Goal: Transaction & Acquisition: Book appointment/travel/reservation

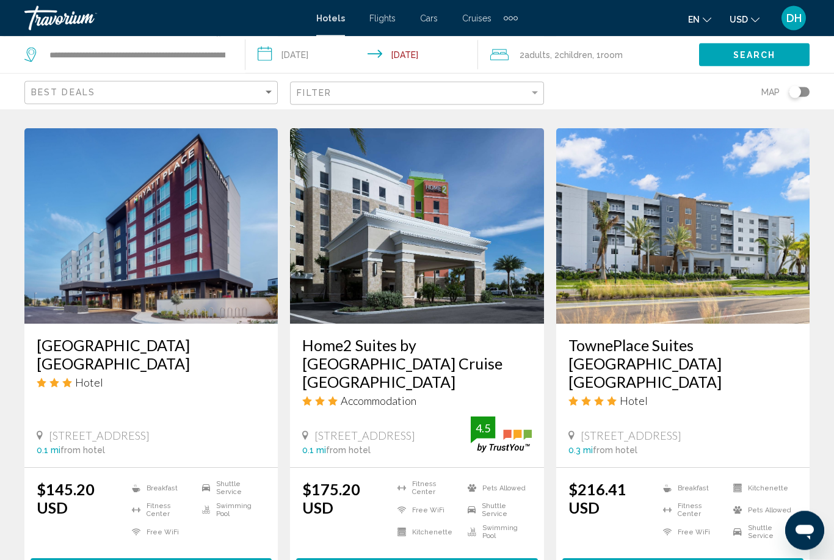
scroll to position [513, 0]
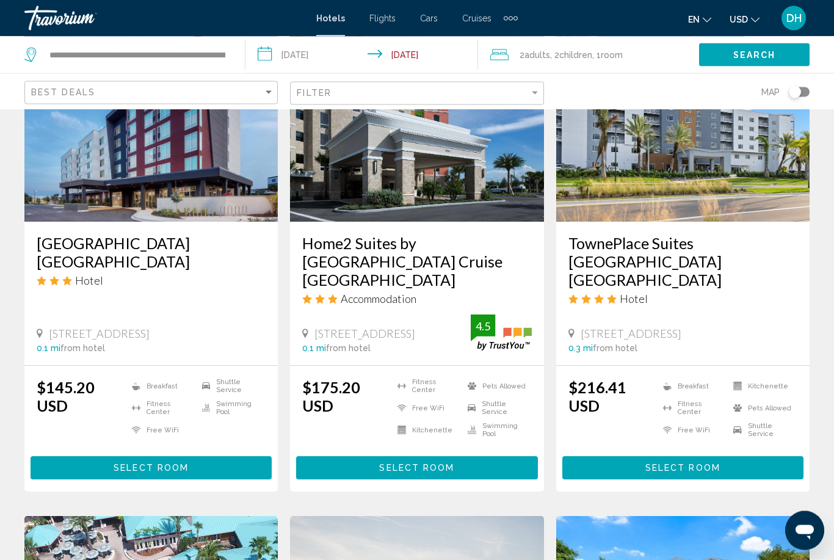
click at [109, 457] on button "Select Room" at bounding box center [151, 468] width 241 height 23
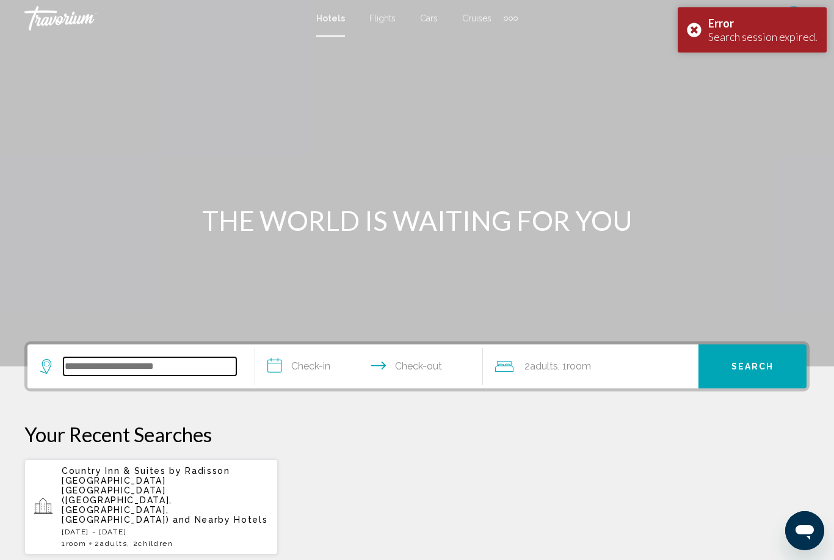
click at [96, 361] on input "Search widget" at bounding box center [150, 366] width 173 height 18
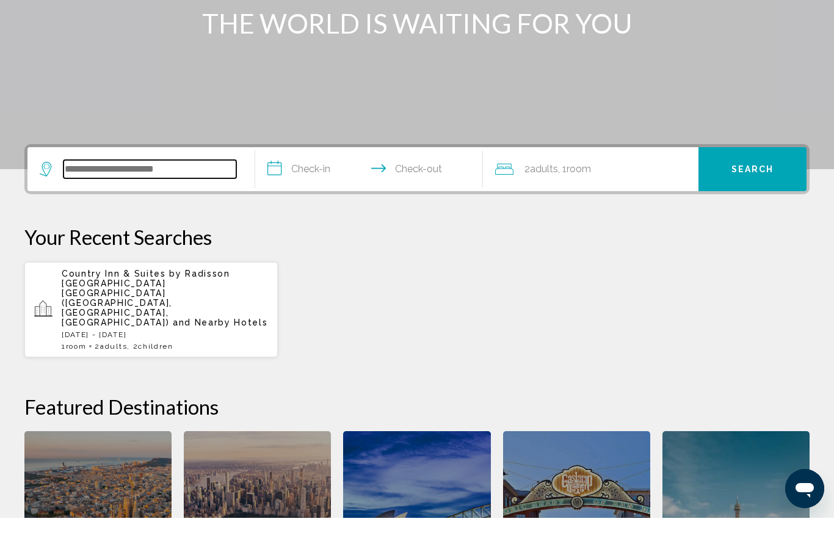
scroll to position [156, 0]
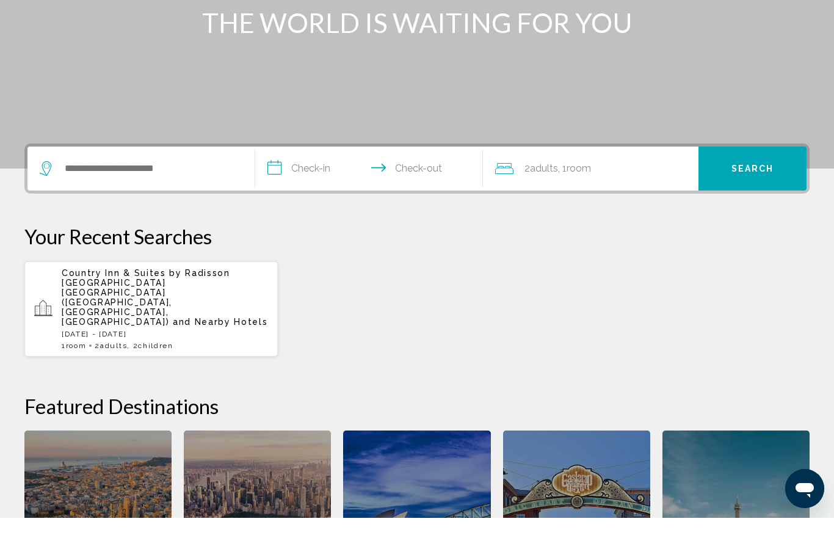
click at [92, 387] on span "Main content" at bounding box center [90, 388] width 2 height 2
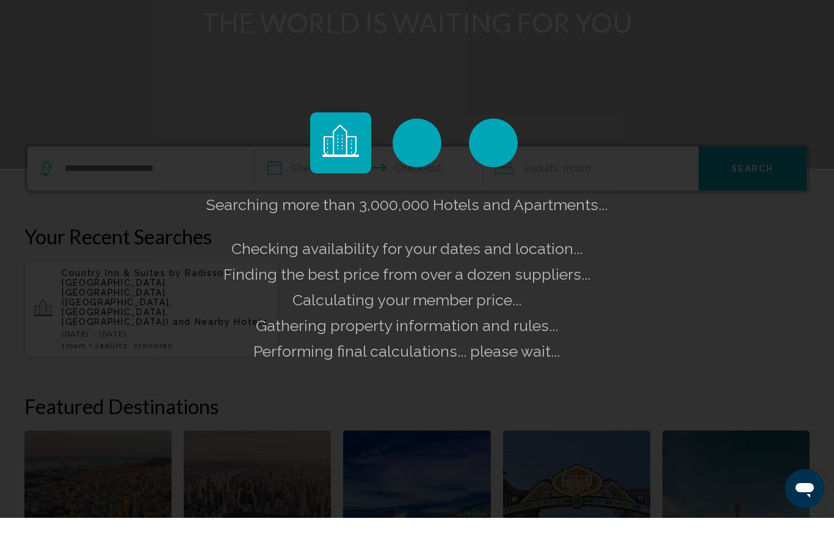
scroll to position [199, 0]
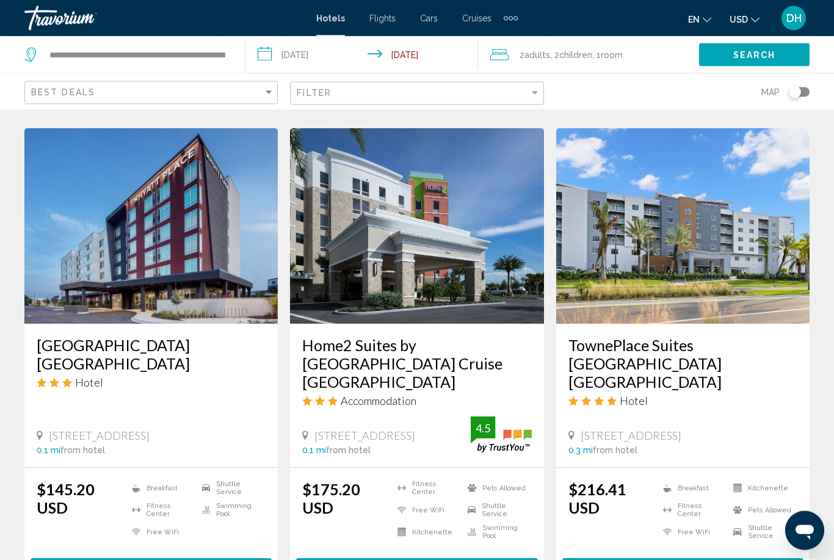
scroll to position [515, 0]
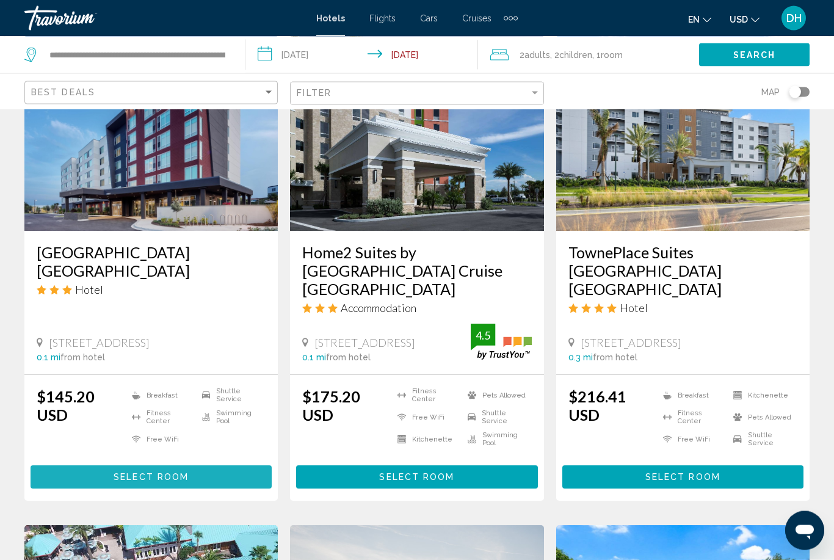
click at [142, 466] on button "Select Room" at bounding box center [151, 477] width 241 height 23
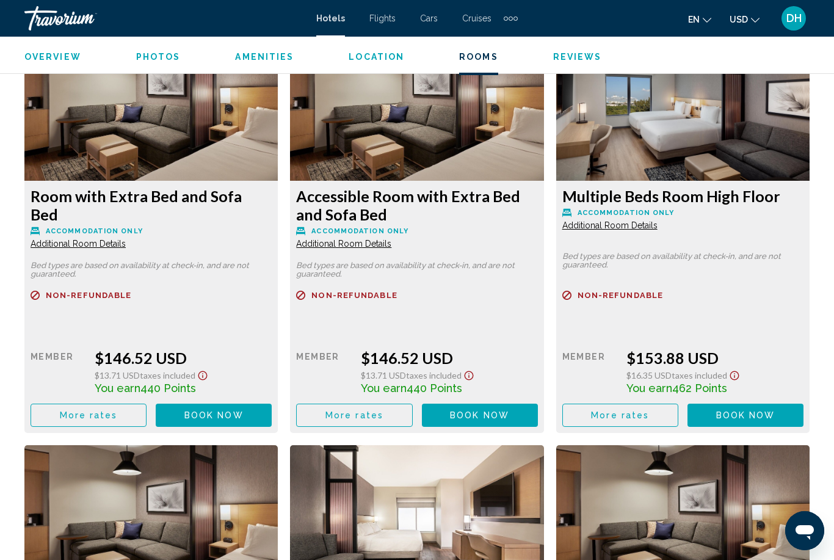
scroll to position [2331, 0]
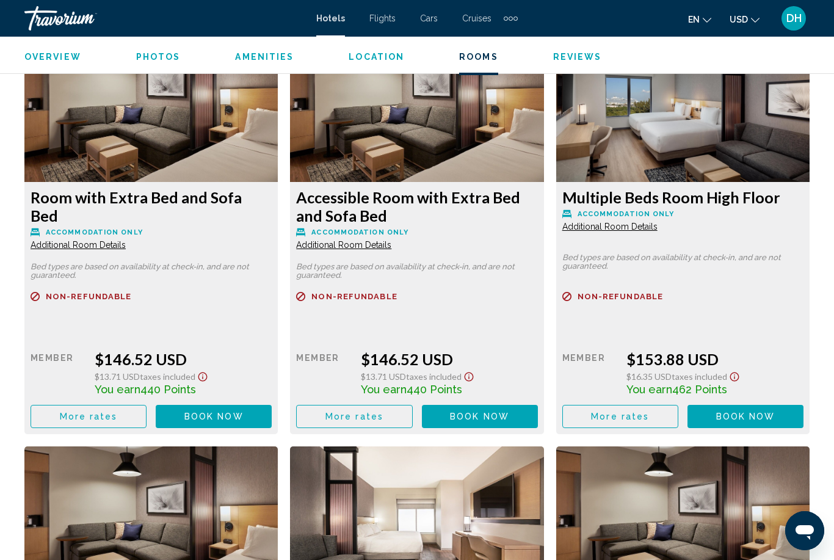
click at [244, 5] on span "Book now" at bounding box center [213, 0] width 59 height 10
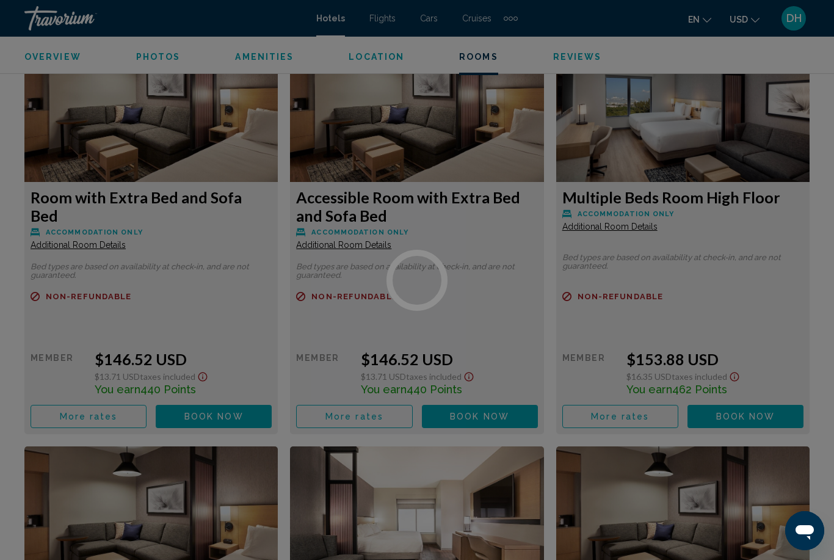
scroll to position [39, 0]
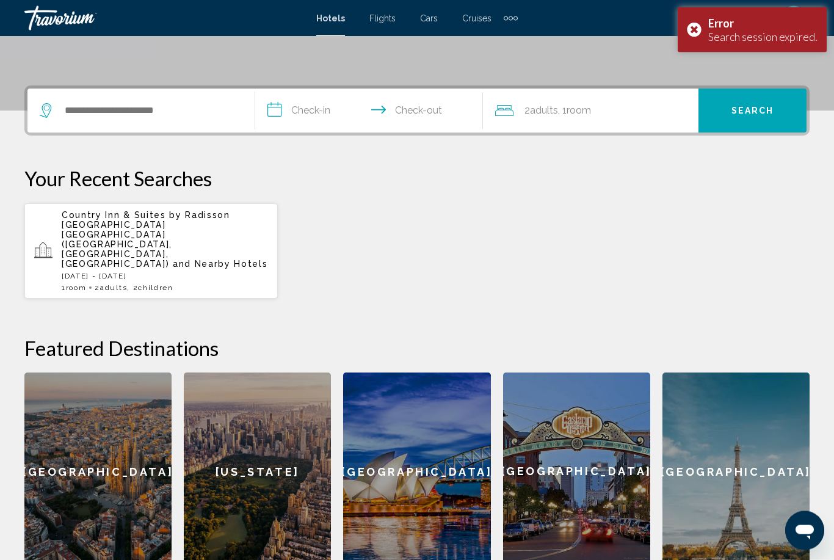
click at [173, 260] on span "and Nearby Hotels" at bounding box center [220, 265] width 95 height 10
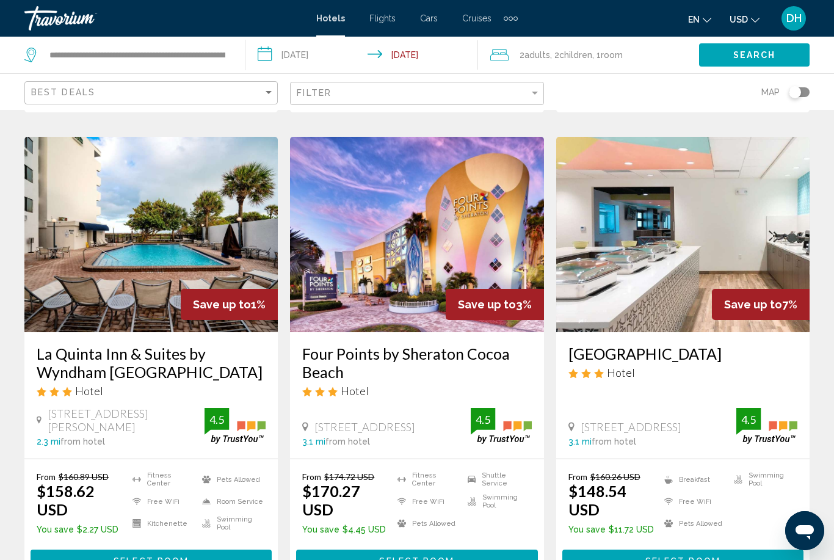
scroll to position [1465, 0]
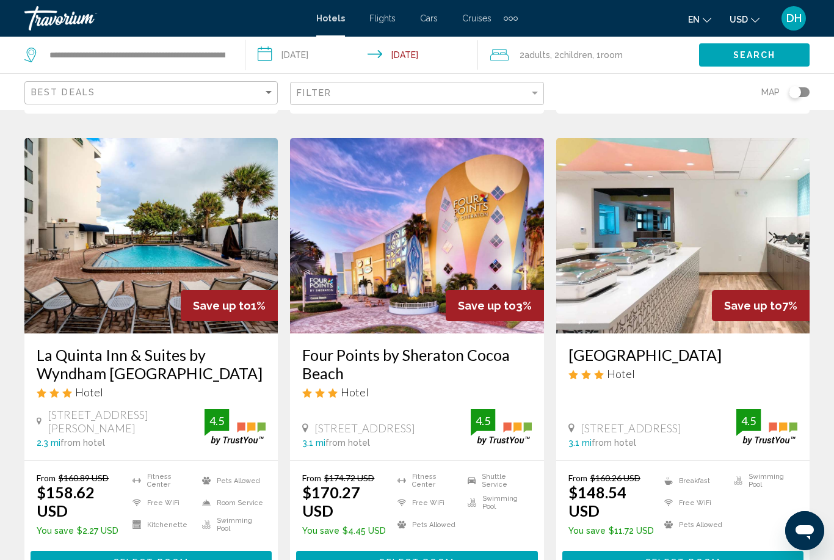
click at [644, 191] on img "Main content" at bounding box center [682, 235] width 253 height 195
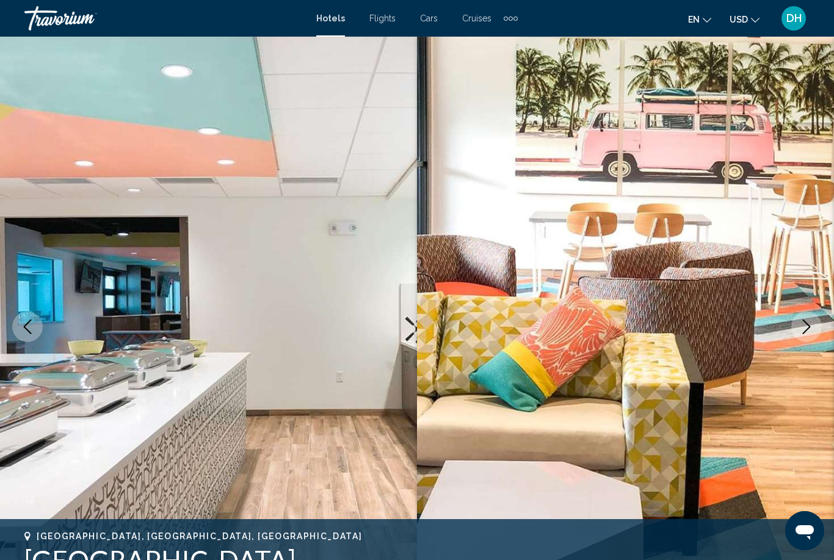
click at [808, 332] on icon "Next image" at bounding box center [807, 326] width 15 height 15
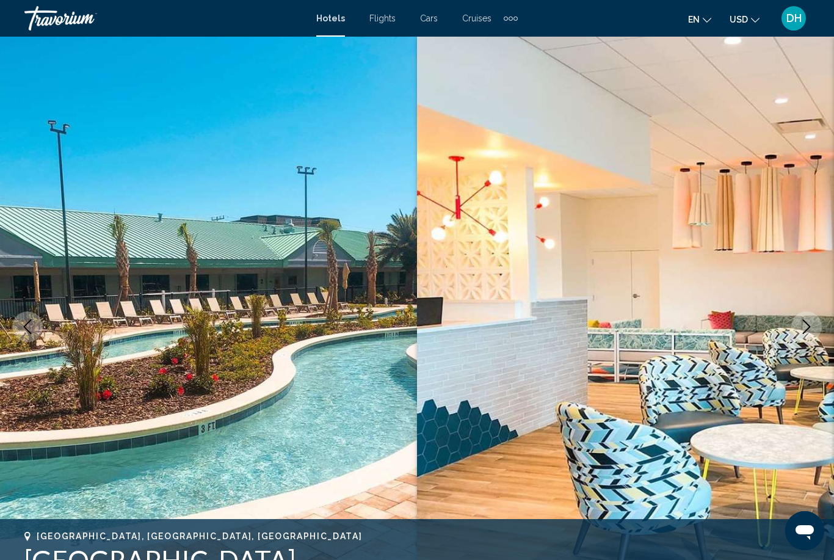
click at [808, 328] on icon "Next image" at bounding box center [807, 326] width 15 height 15
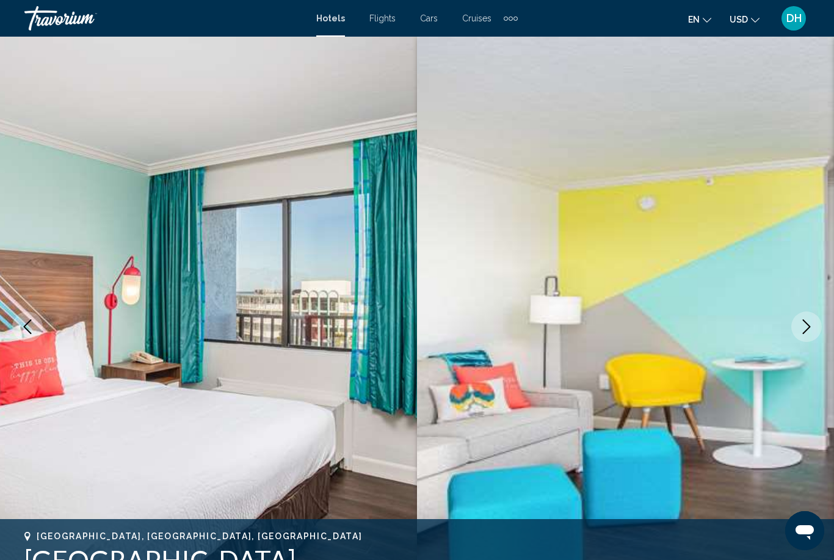
click at [806, 329] on icon "Next image" at bounding box center [807, 326] width 15 height 15
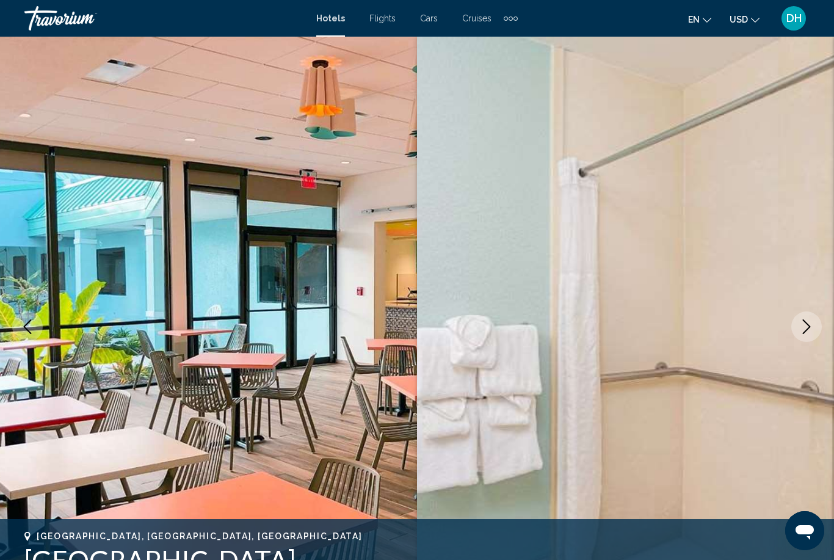
click at [804, 330] on icon "Next image" at bounding box center [807, 326] width 15 height 15
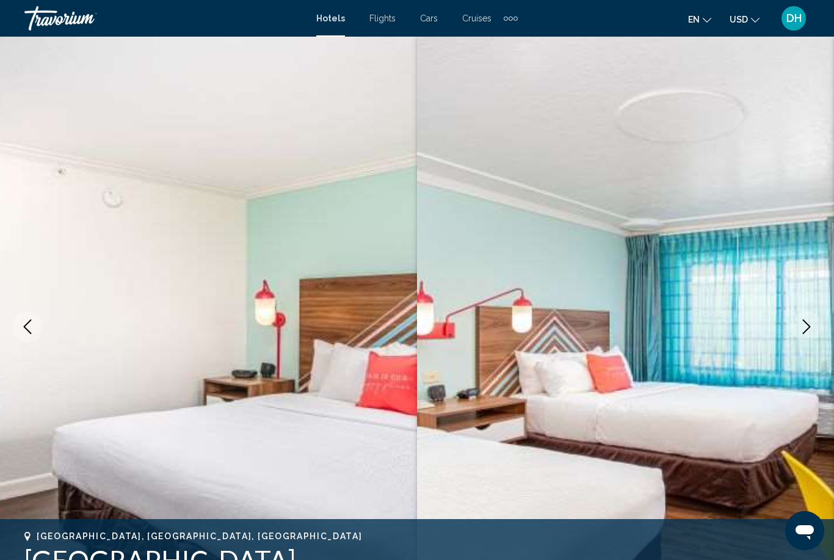
click at [805, 332] on icon "Next image" at bounding box center [807, 326] width 8 height 15
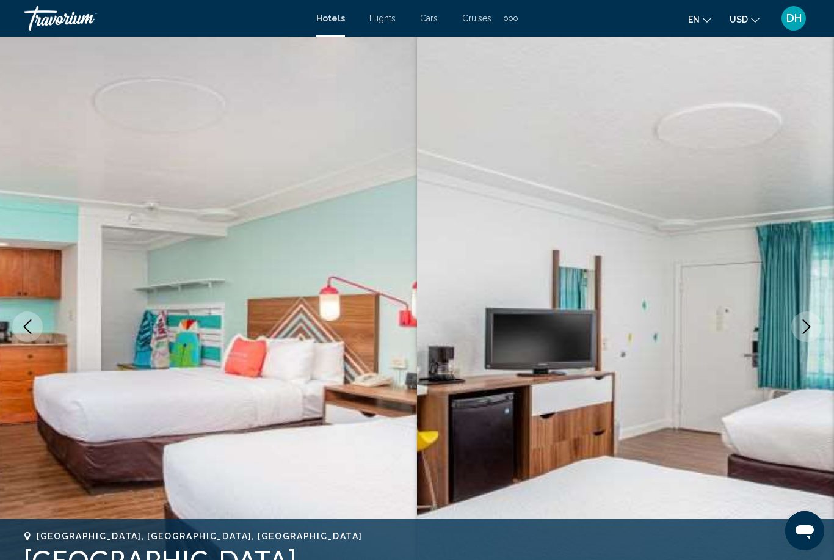
click at [806, 332] on icon "Next image" at bounding box center [807, 326] width 15 height 15
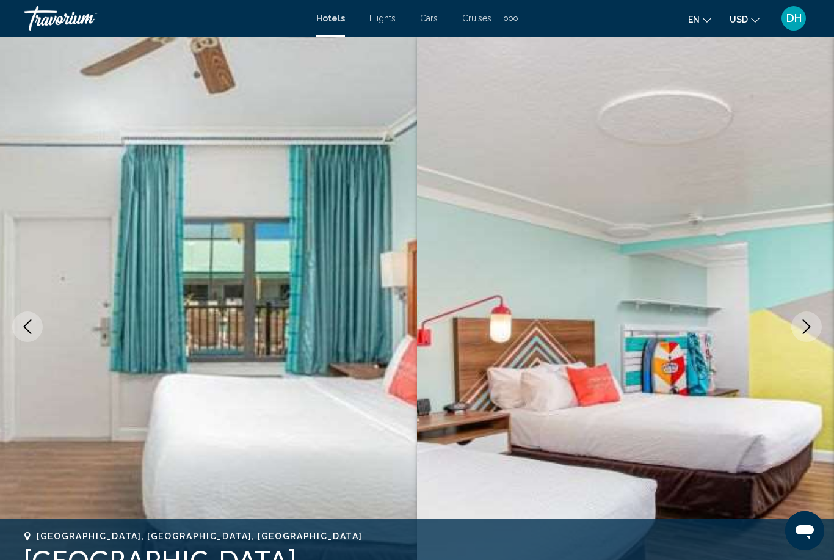
click at [804, 330] on icon "Next image" at bounding box center [807, 326] width 15 height 15
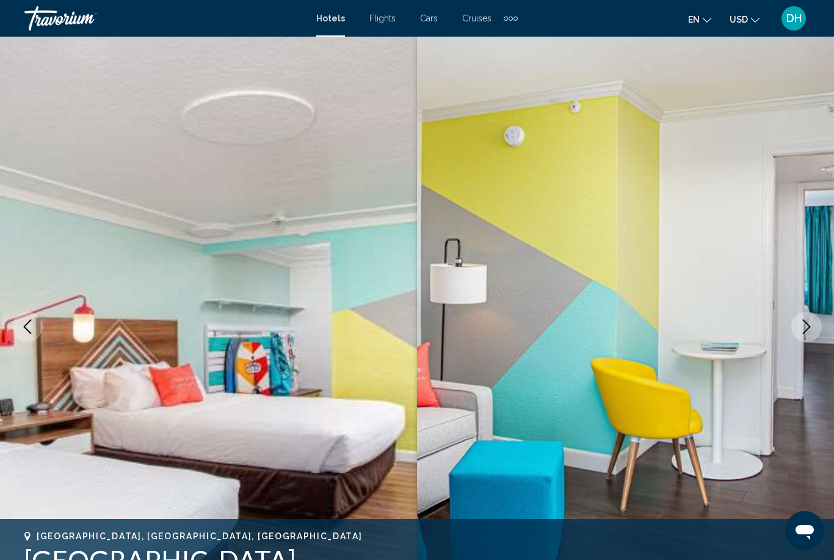
click at [800, 333] on icon "Next image" at bounding box center [807, 326] width 15 height 15
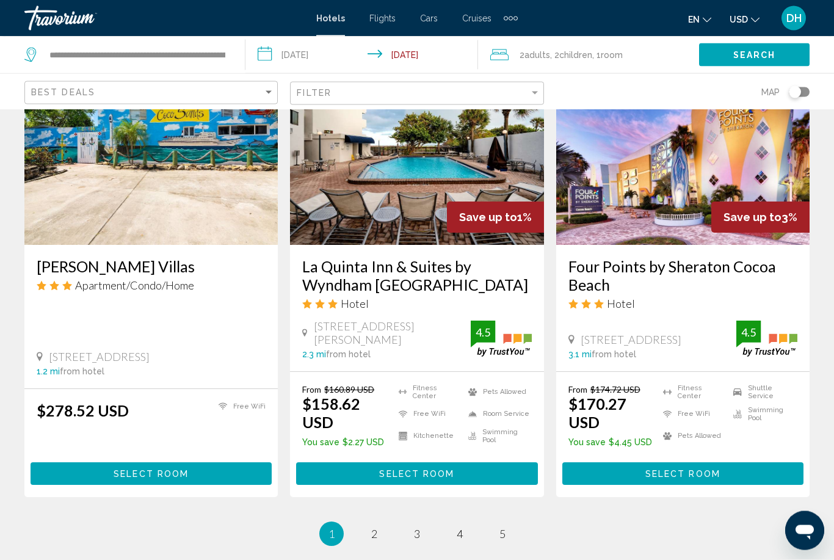
scroll to position [1617, 0]
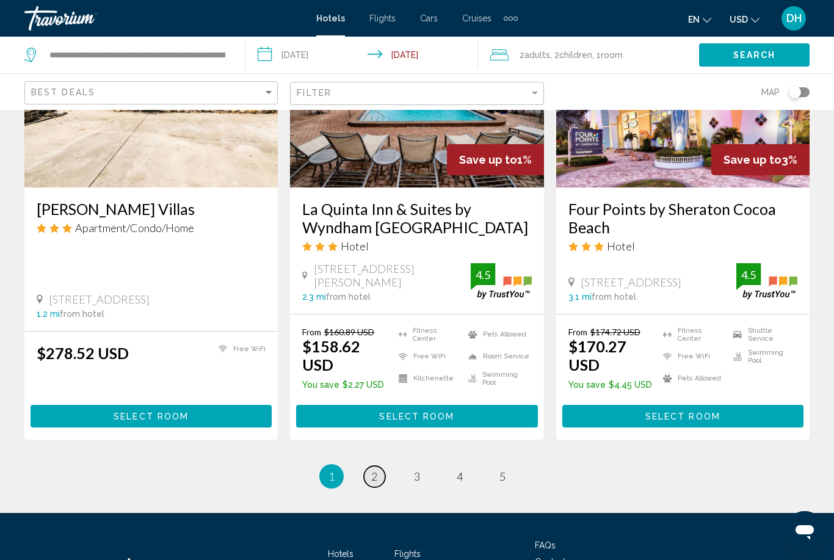
click at [372, 470] on span "2" at bounding box center [374, 476] width 6 height 13
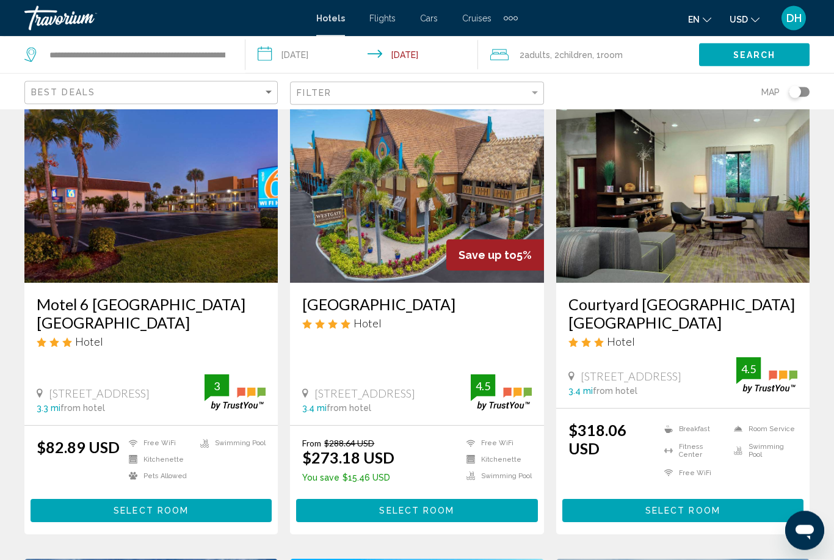
scroll to position [65, 0]
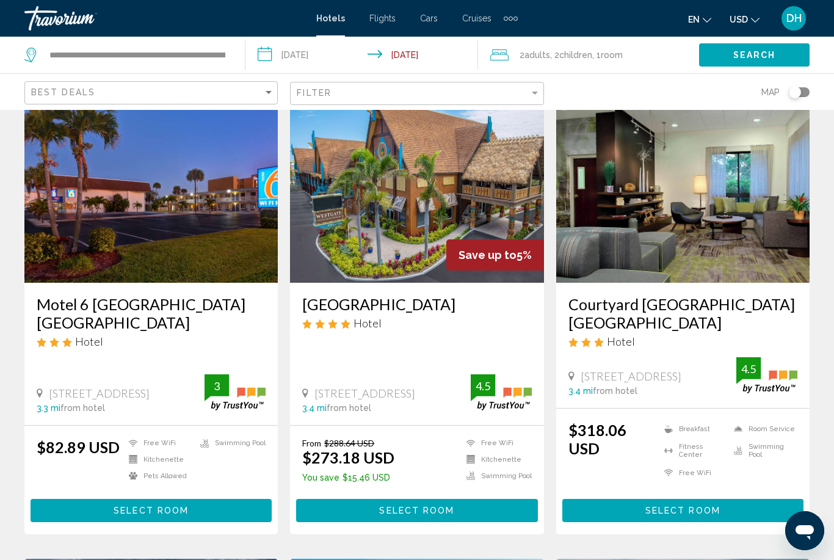
click at [349, 244] on img "Main content" at bounding box center [416, 184] width 253 height 195
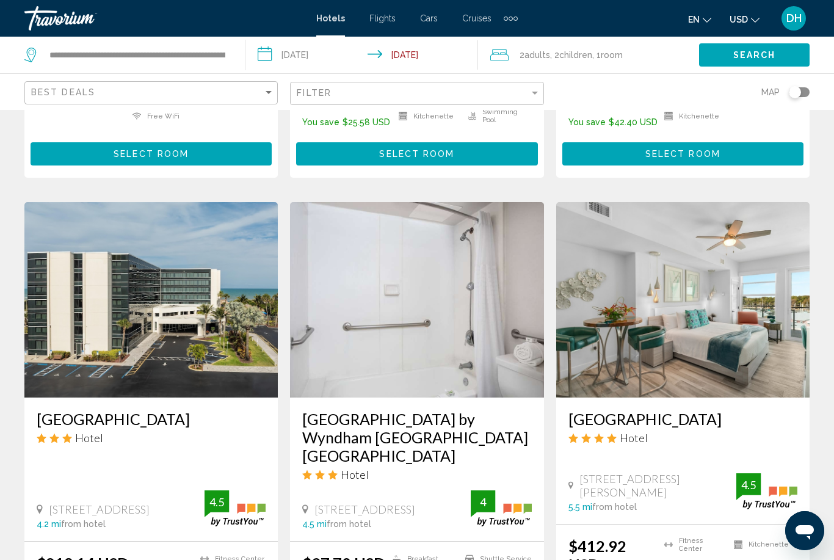
scroll to position [883, 0]
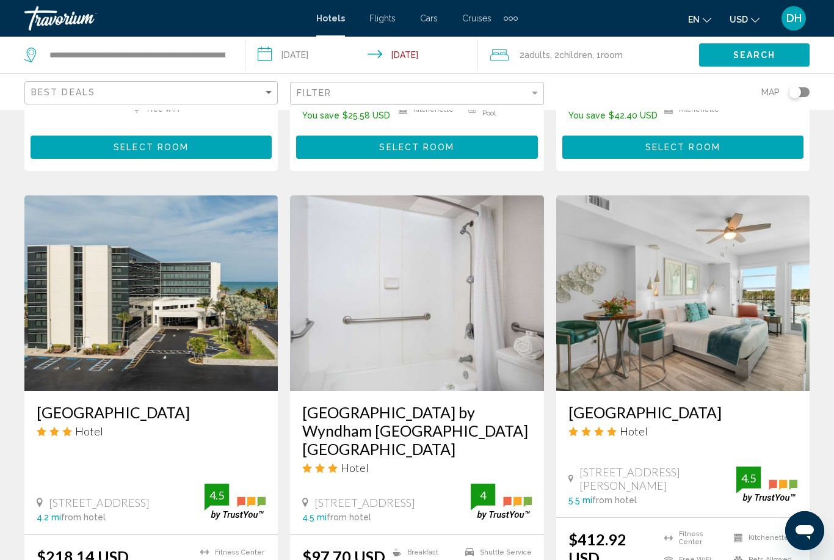
click at [376, 332] on img "Main content" at bounding box center [416, 292] width 253 height 195
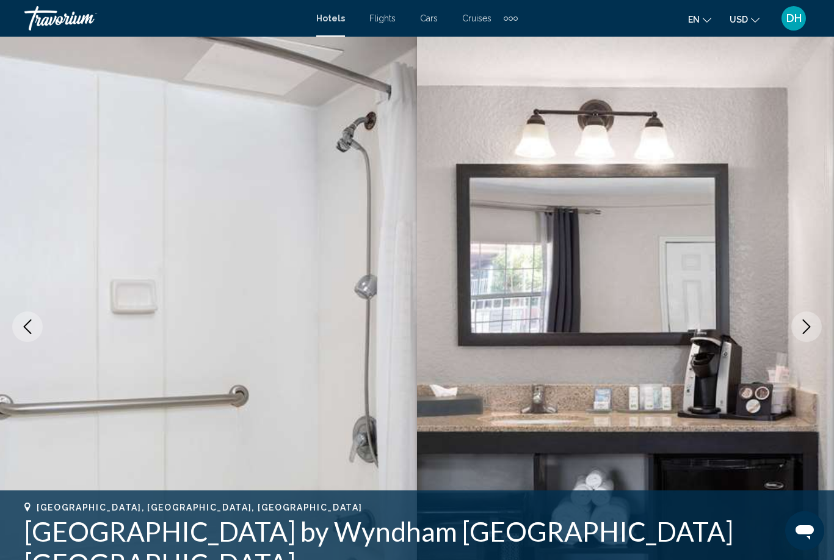
click at [812, 322] on icon "Next image" at bounding box center [807, 326] width 15 height 15
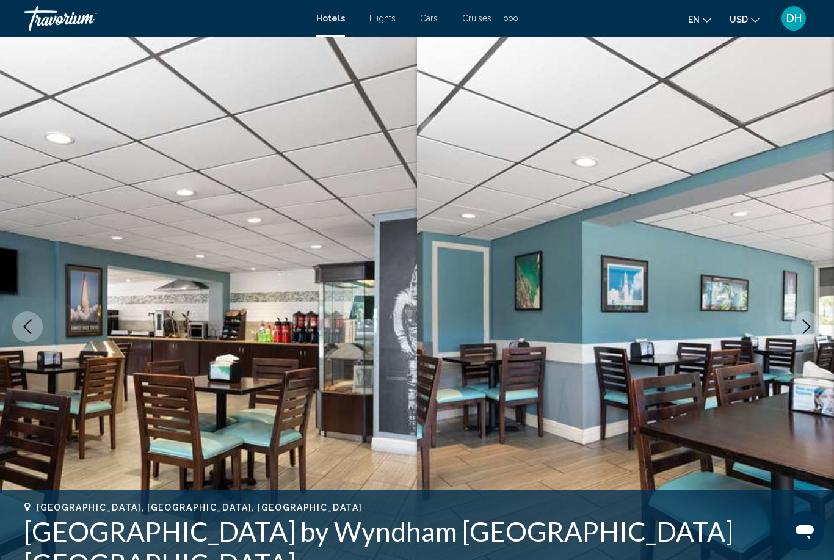
click at [814, 323] on icon "Next image" at bounding box center [807, 326] width 15 height 15
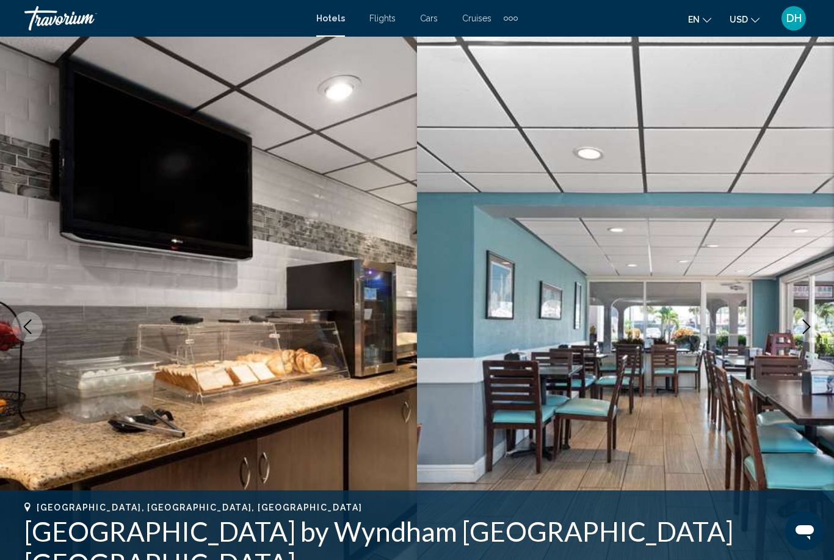
click at [807, 323] on icon "Next image" at bounding box center [807, 326] width 8 height 15
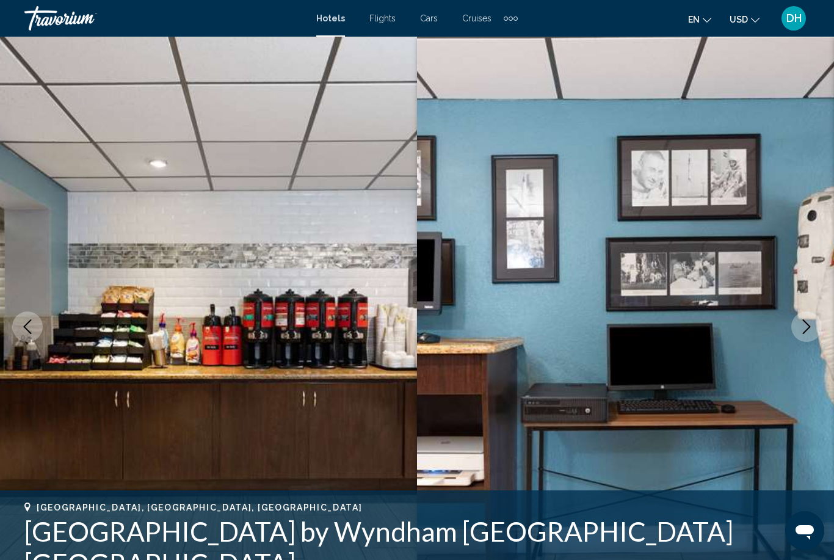
click at [805, 322] on icon "Next image" at bounding box center [807, 326] width 8 height 15
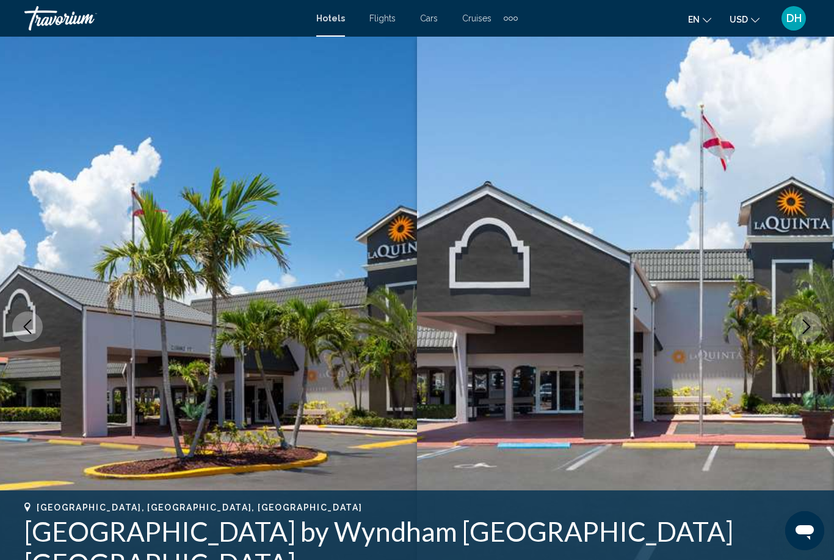
click at [806, 319] on icon "Next image" at bounding box center [807, 326] width 15 height 15
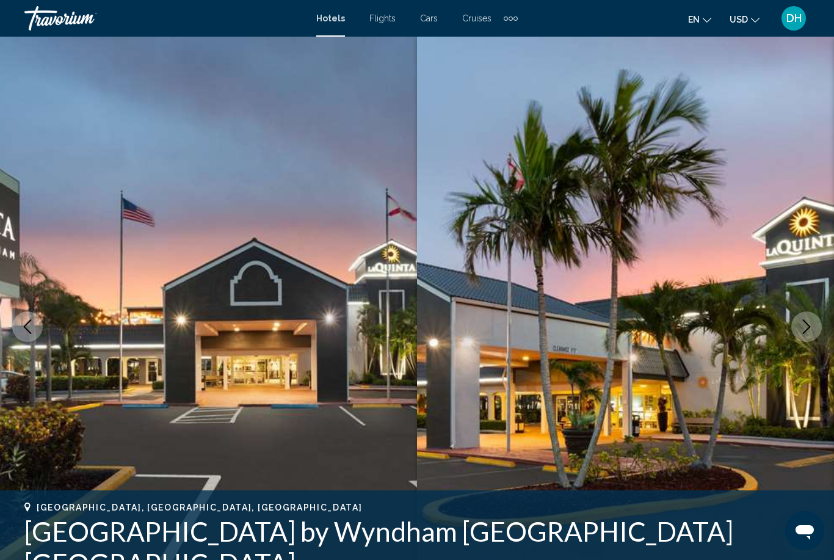
click at [806, 320] on icon "Next image" at bounding box center [807, 326] width 15 height 15
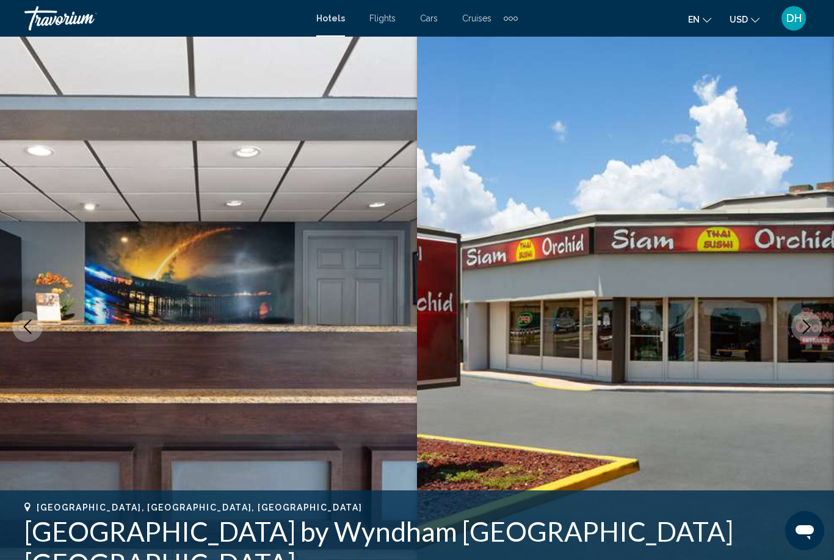
click at [809, 319] on icon "Next image" at bounding box center [807, 326] width 15 height 15
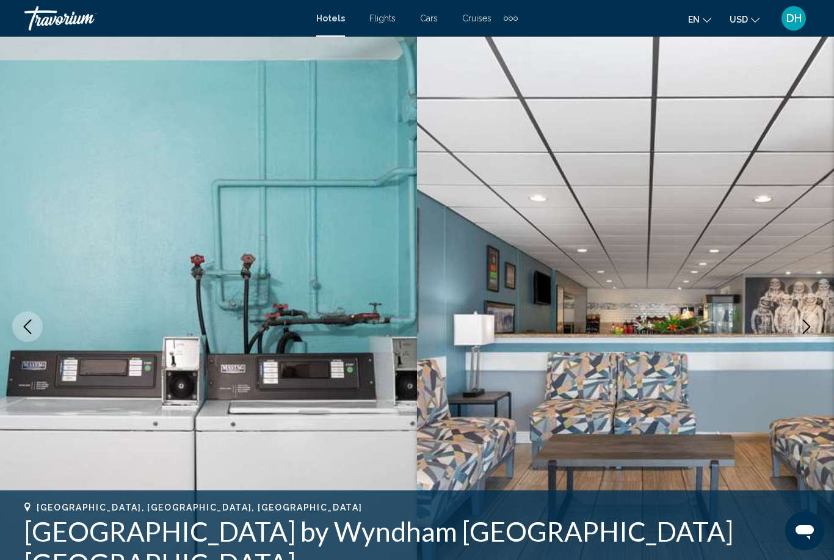
click at [812, 318] on button "Next image" at bounding box center [807, 327] width 31 height 31
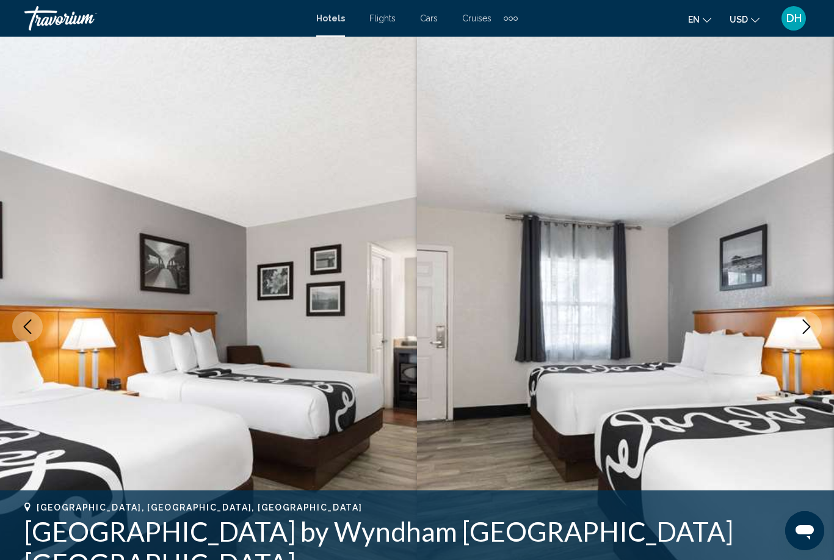
click at [811, 316] on button "Next image" at bounding box center [807, 327] width 31 height 31
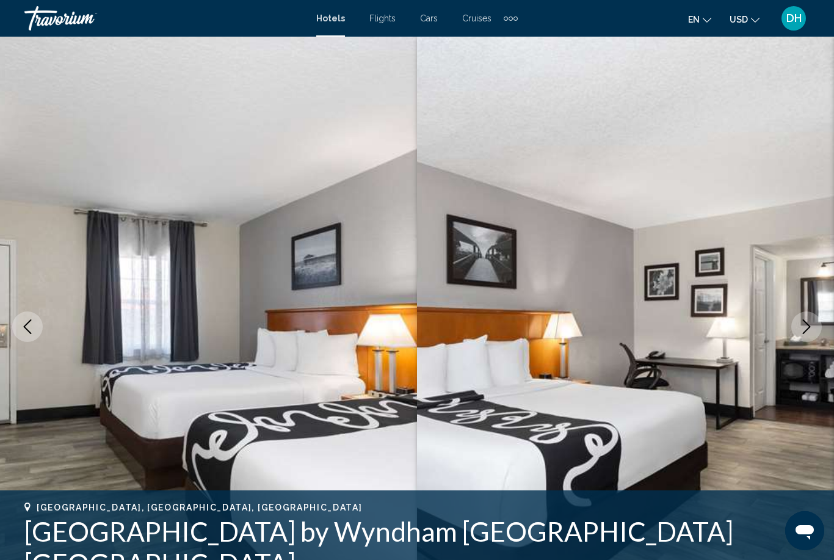
click at [811, 316] on button "Next image" at bounding box center [807, 327] width 31 height 31
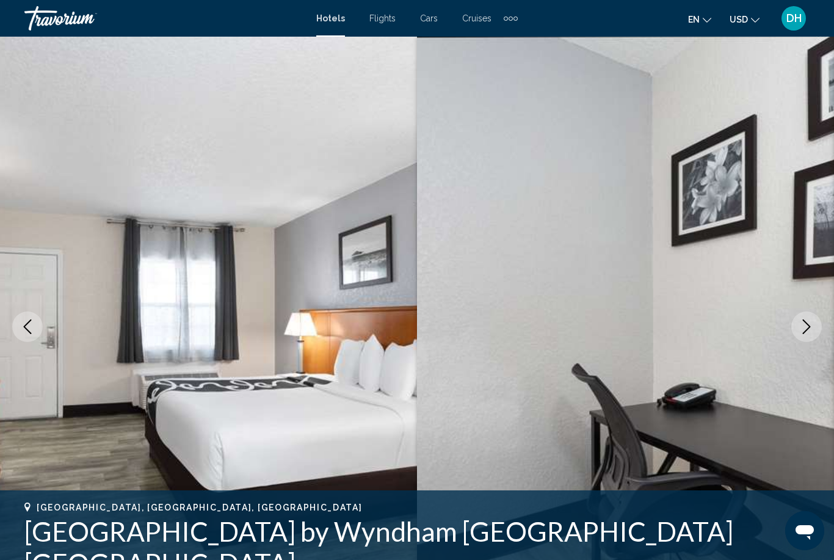
click at [812, 314] on button "Next image" at bounding box center [807, 327] width 31 height 31
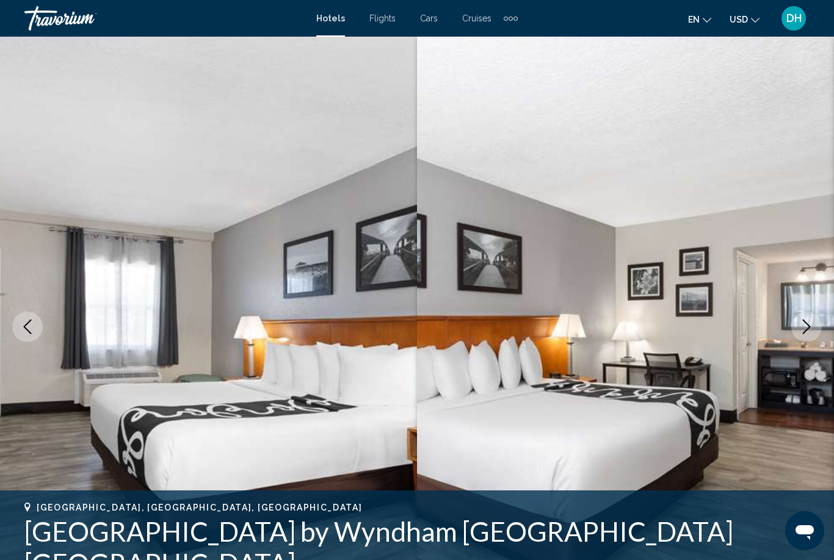
click at [811, 312] on button "Next image" at bounding box center [807, 327] width 31 height 31
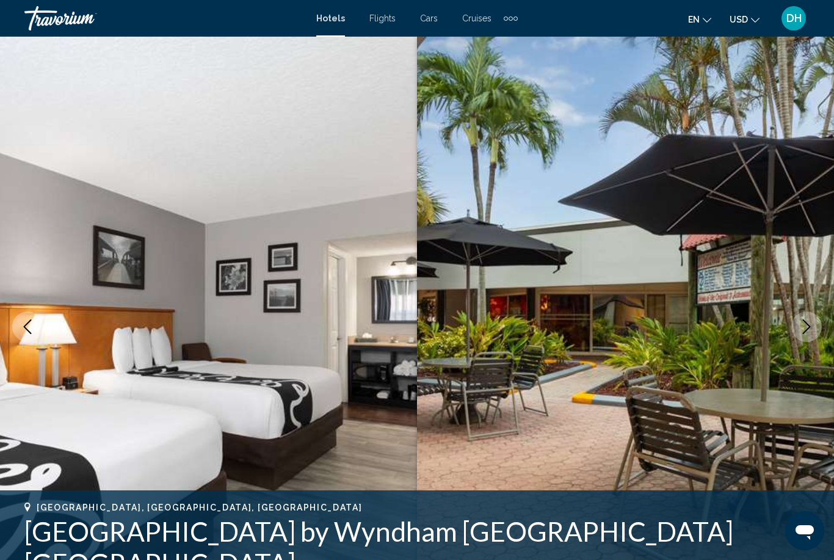
click at [811, 312] on button "Next image" at bounding box center [807, 327] width 31 height 31
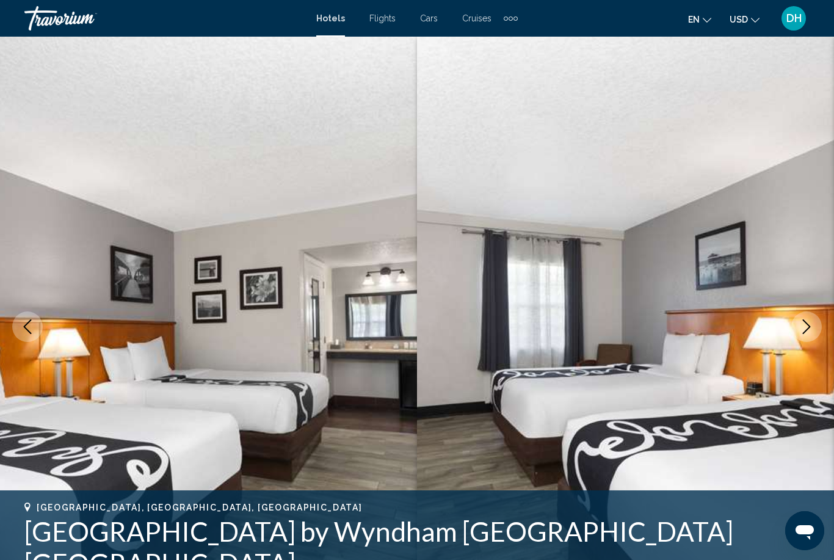
click at [811, 312] on button "Next image" at bounding box center [807, 327] width 31 height 31
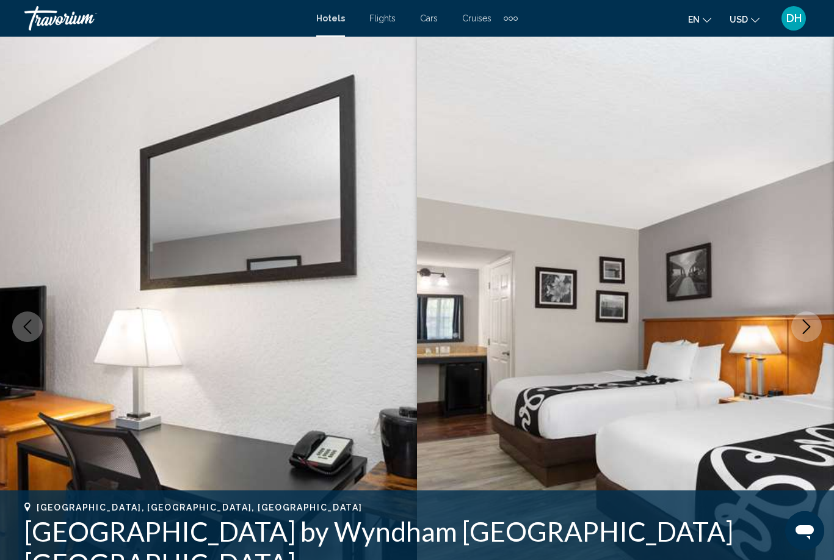
click at [819, 340] on img "Main content" at bounding box center [625, 327] width 417 height 580
click at [817, 343] on img "Main content" at bounding box center [625, 327] width 417 height 580
click at [812, 334] on button "Next image" at bounding box center [807, 327] width 31 height 31
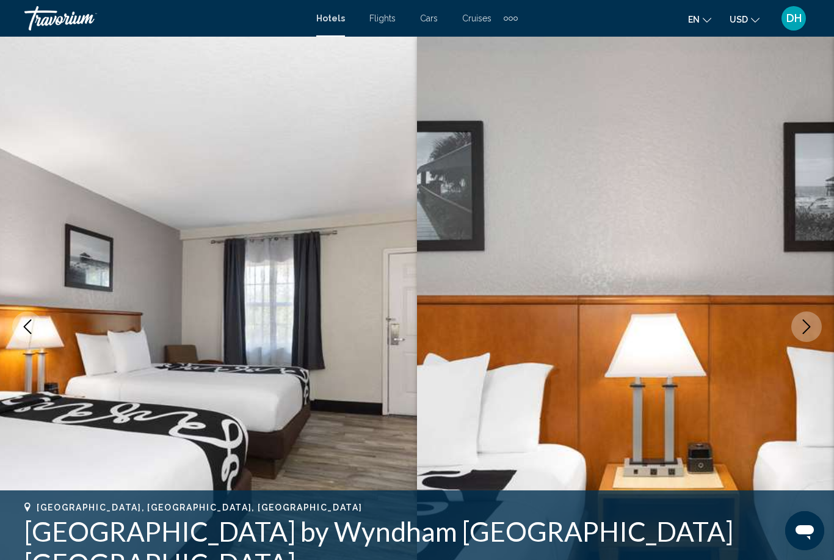
click at [806, 334] on icon "Next image" at bounding box center [807, 326] width 15 height 15
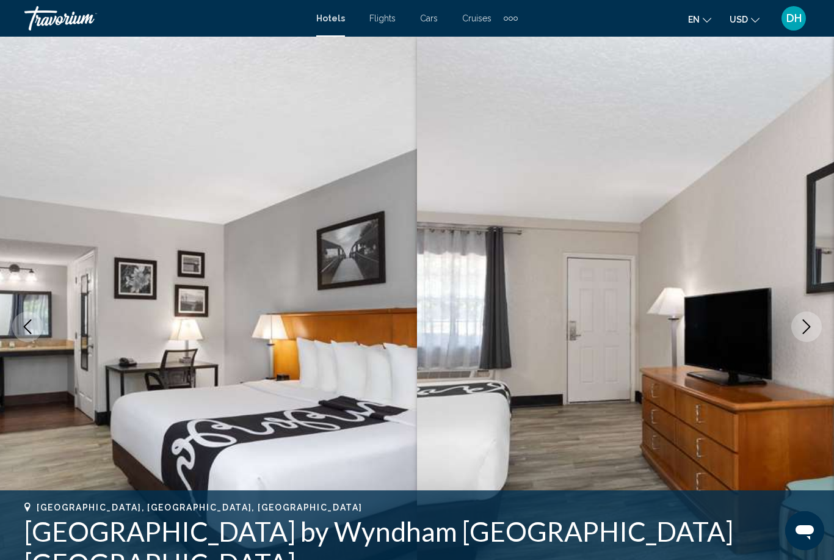
click at [807, 337] on button "Next image" at bounding box center [807, 327] width 31 height 31
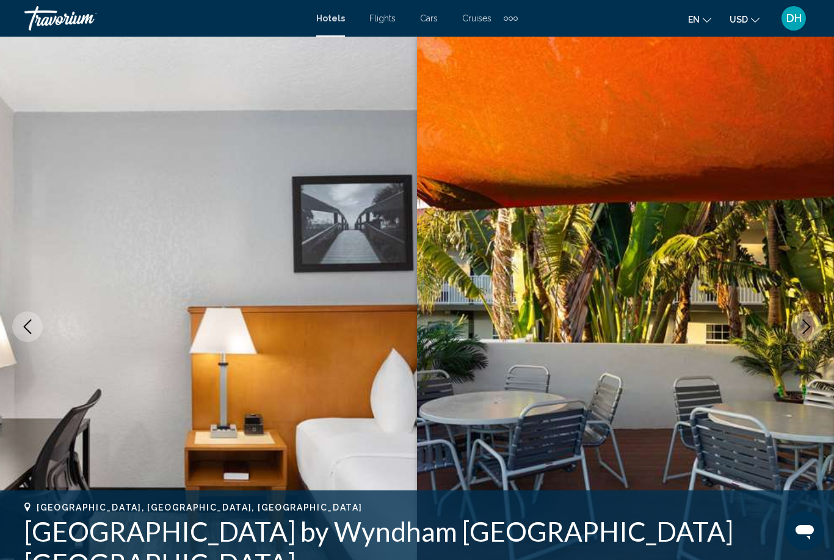
click at [804, 340] on button "Next image" at bounding box center [807, 327] width 31 height 31
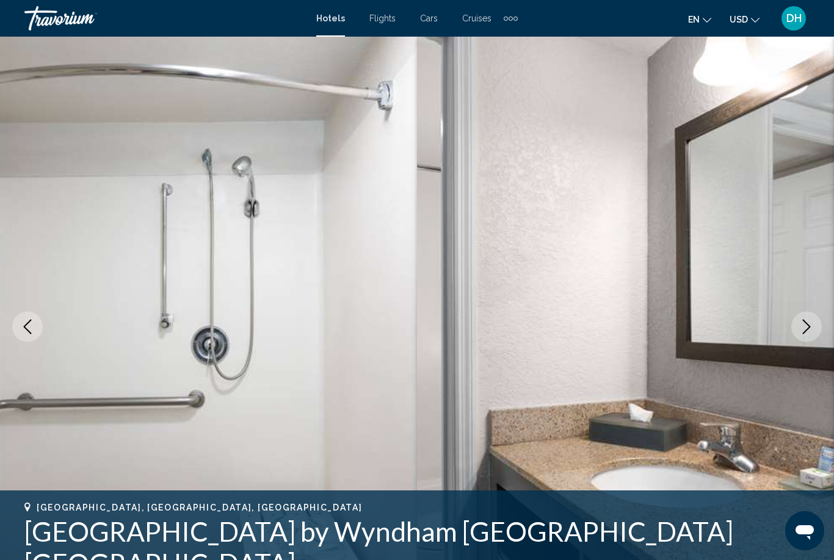
click at [805, 342] on img "Main content" at bounding box center [625, 327] width 417 height 580
click at [801, 343] on img "Main content" at bounding box center [625, 327] width 417 height 580
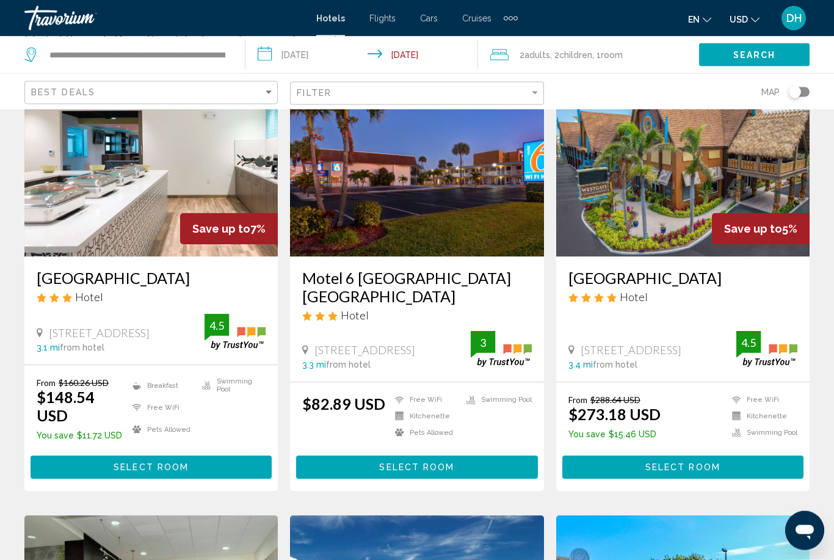
scroll to position [92, 0]
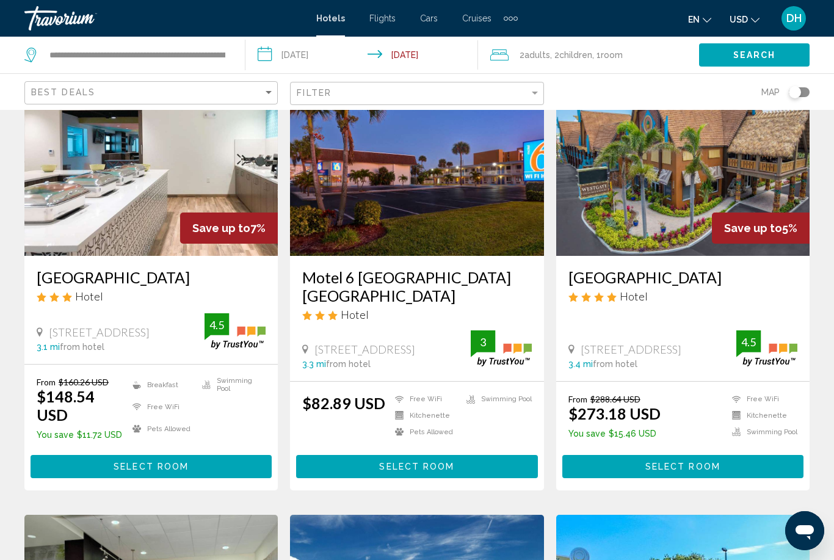
click at [98, 205] on img "Main content" at bounding box center [150, 157] width 253 height 195
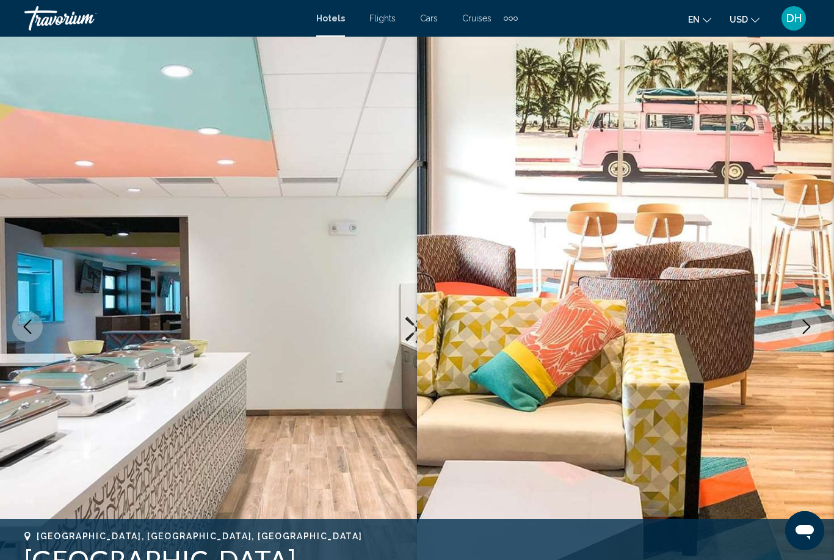
click at [811, 338] on button "Next image" at bounding box center [807, 327] width 31 height 31
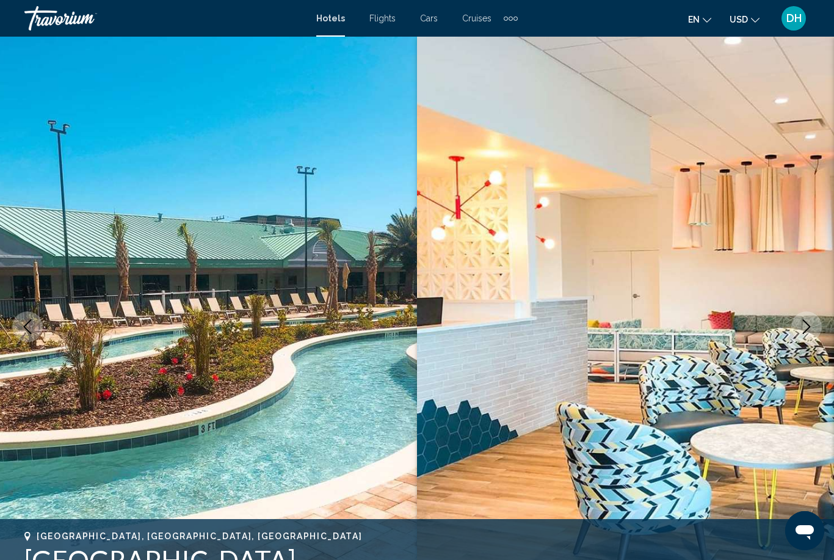
click at [811, 337] on button "Next image" at bounding box center [807, 327] width 31 height 31
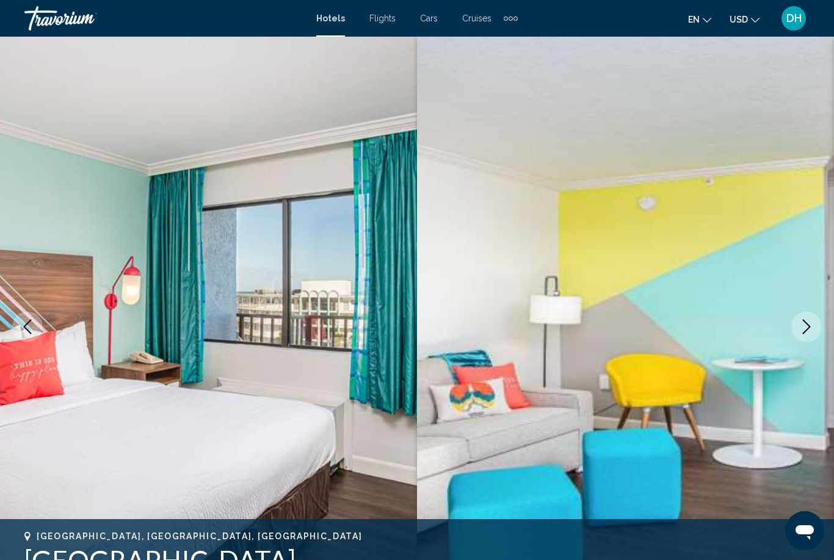
click at [812, 339] on button "Next image" at bounding box center [807, 327] width 31 height 31
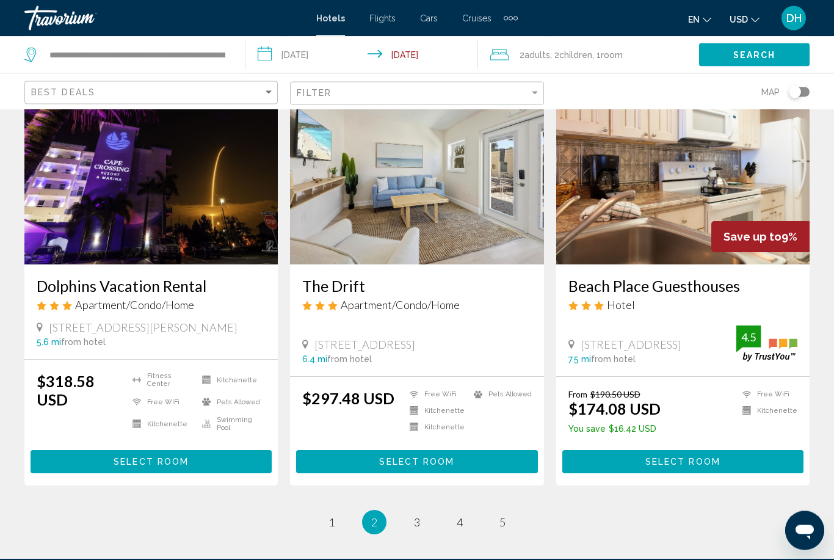
scroll to position [1551, 0]
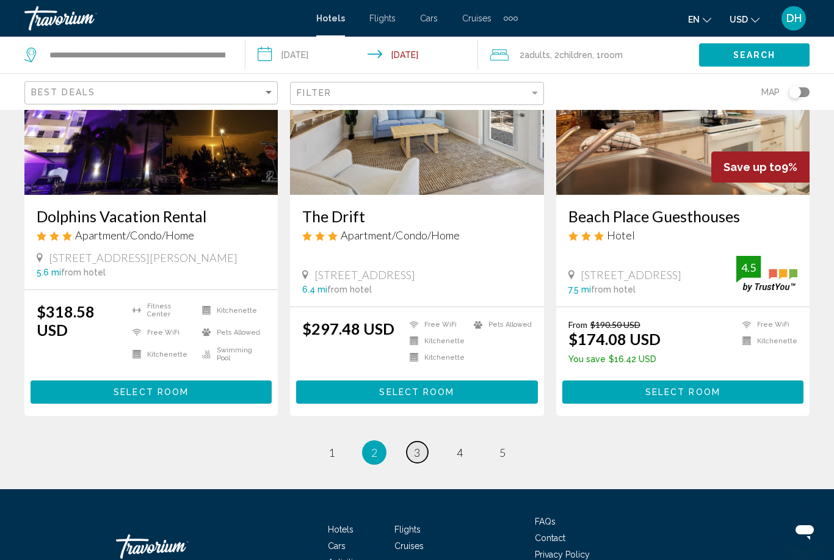
click at [427, 442] on link "page 3" at bounding box center [417, 452] width 21 height 21
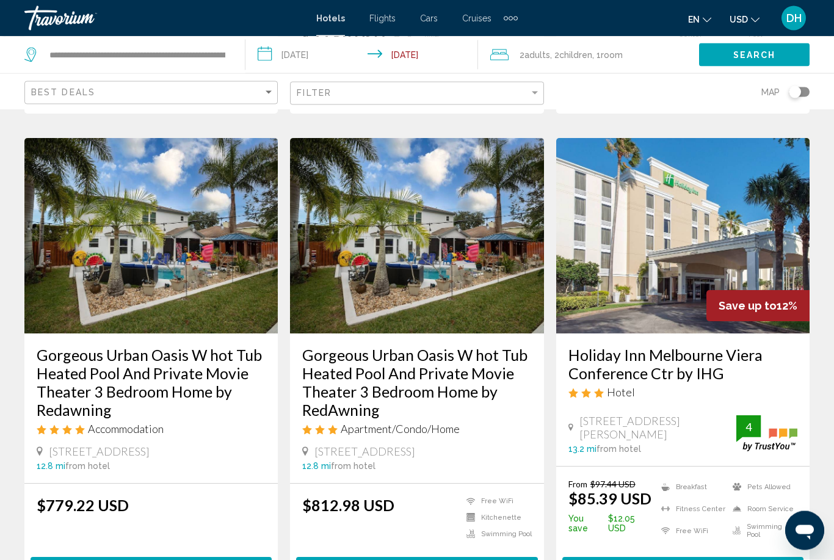
scroll to position [492, 0]
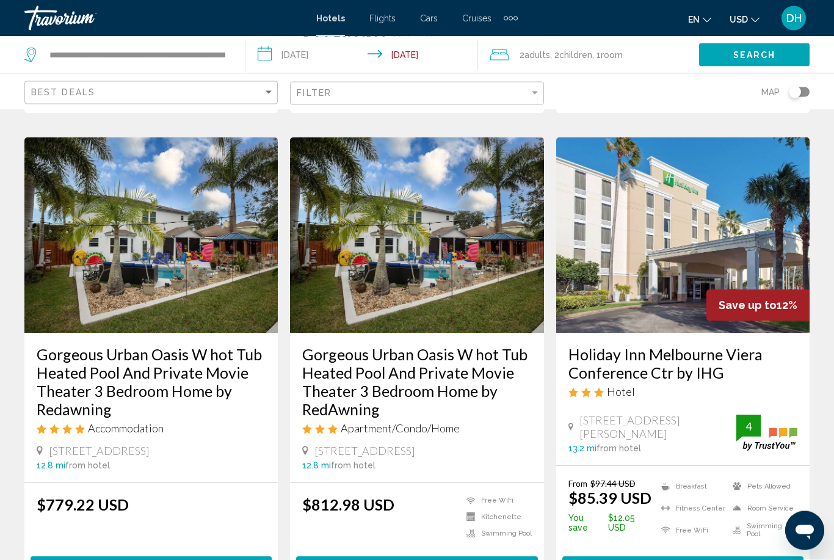
click at [619, 217] on img "Main content" at bounding box center [682, 235] width 253 height 195
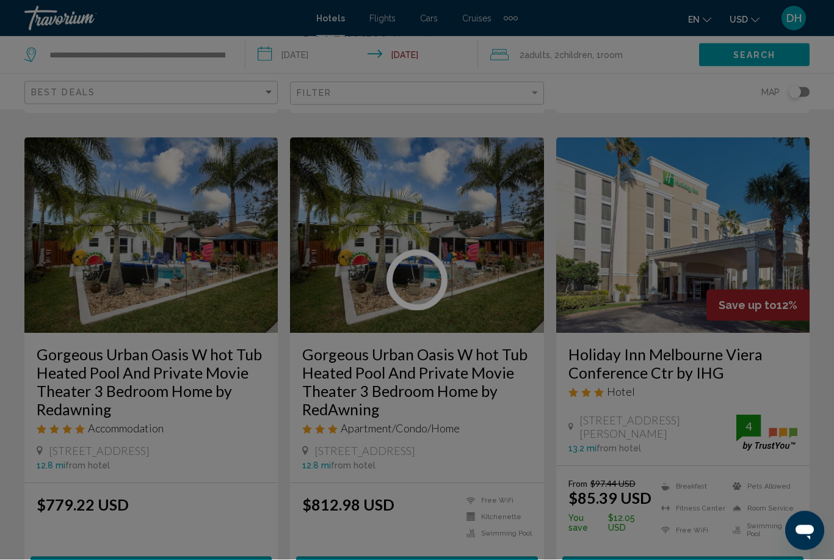
scroll to position [492, 0]
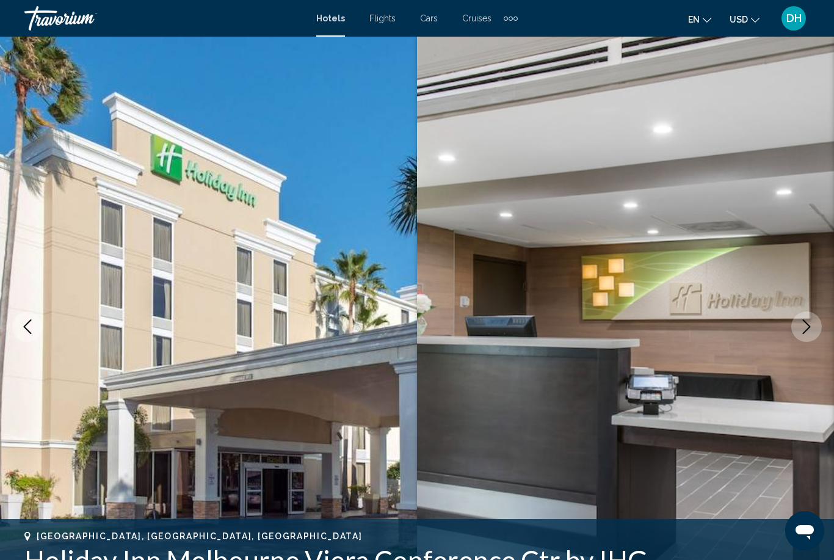
click at [809, 341] on button "Next image" at bounding box center [807, 327] width 31 height 31
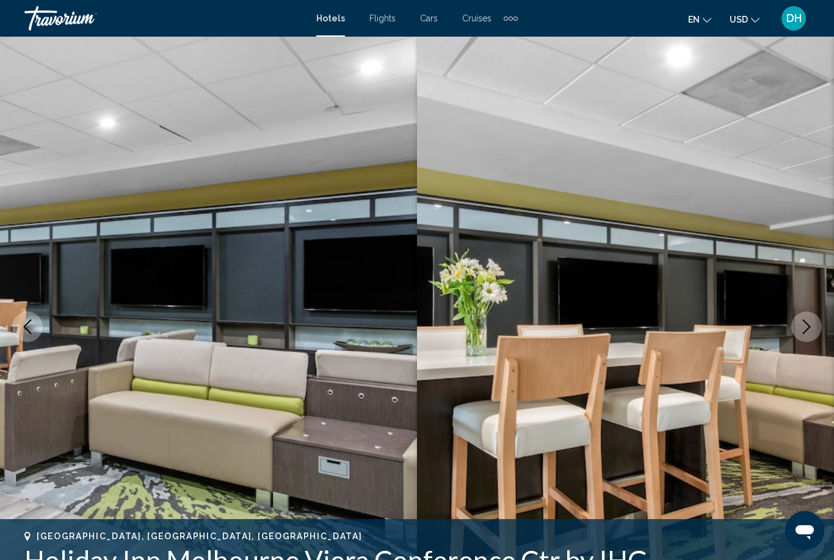
click at [811, 335] on button "Next image" at bounding box center [807, 327] width 31 height 31
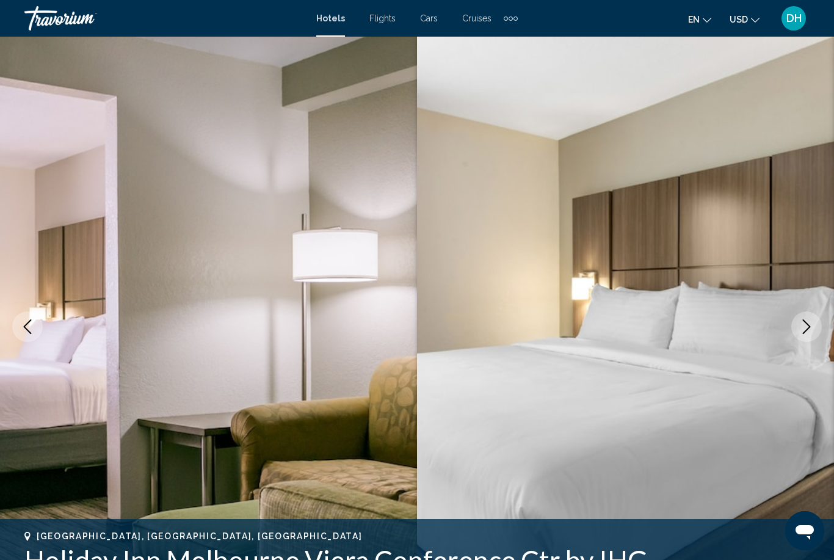
click at [809, 335] on button "Next image" at bounding box center [807, 327] width 31 height 31
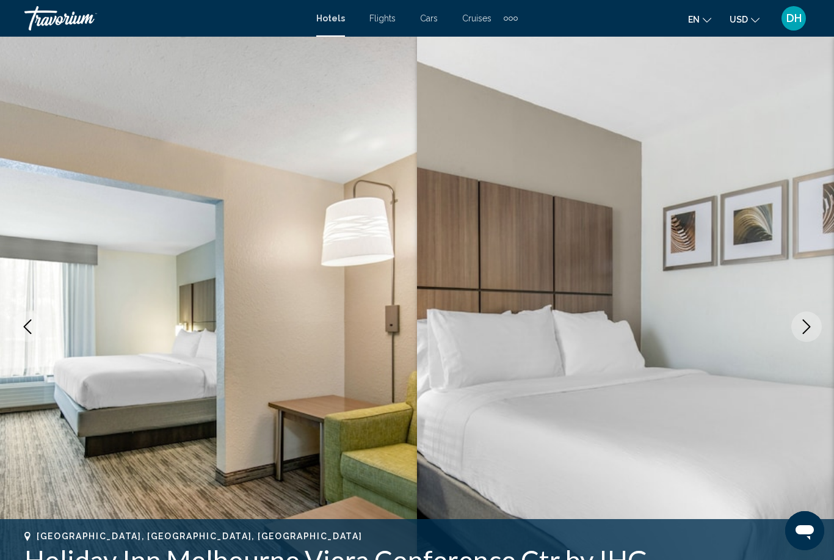
click at [805, 339] on button "Next image" at bounding box center [807, 327] width 31 height 31
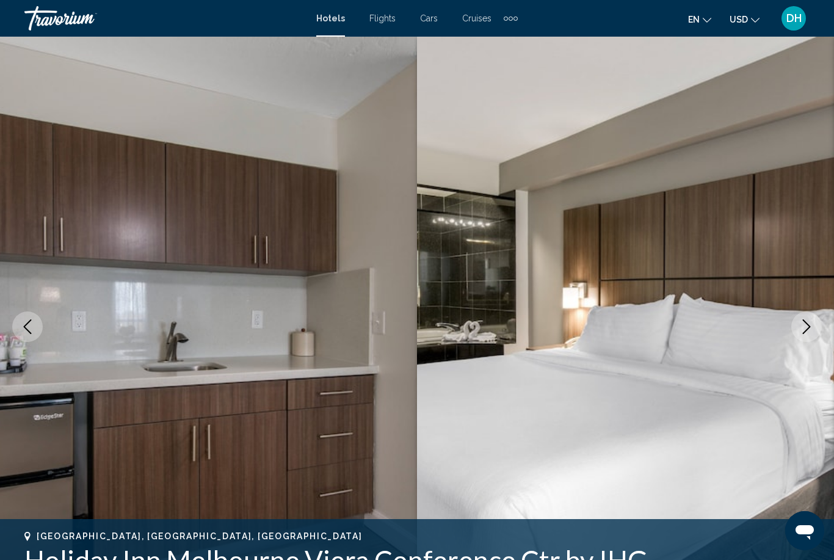
click at [804, 339] on button "Next image" at bounding box center [807, 327] width 31 height 31
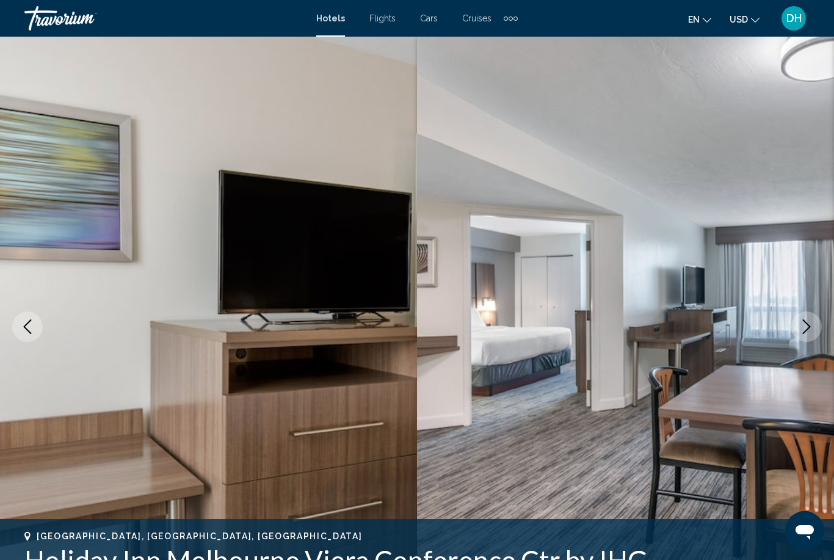
click at [803, 341] on button "Next image" at bounding box center [807, 327] width 31 height 31
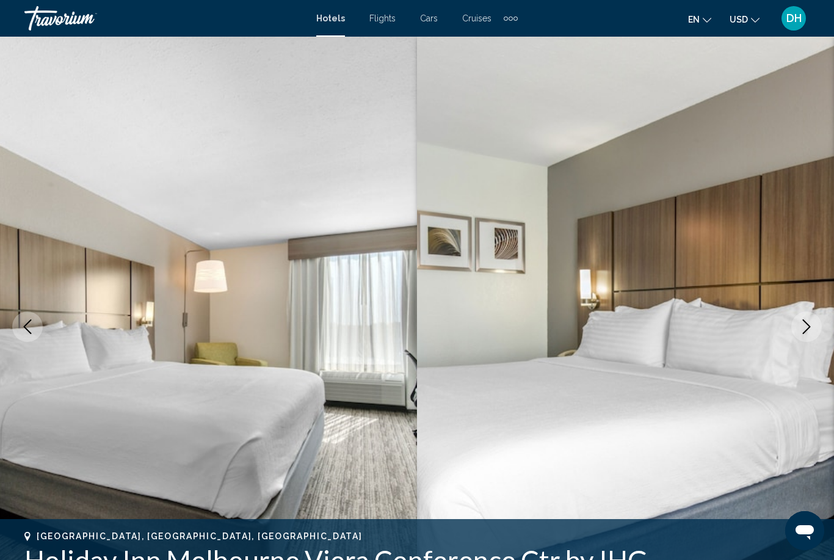
click at [801, 341] on button "Next image" at bounding box center [807, 327] width 31 height 31
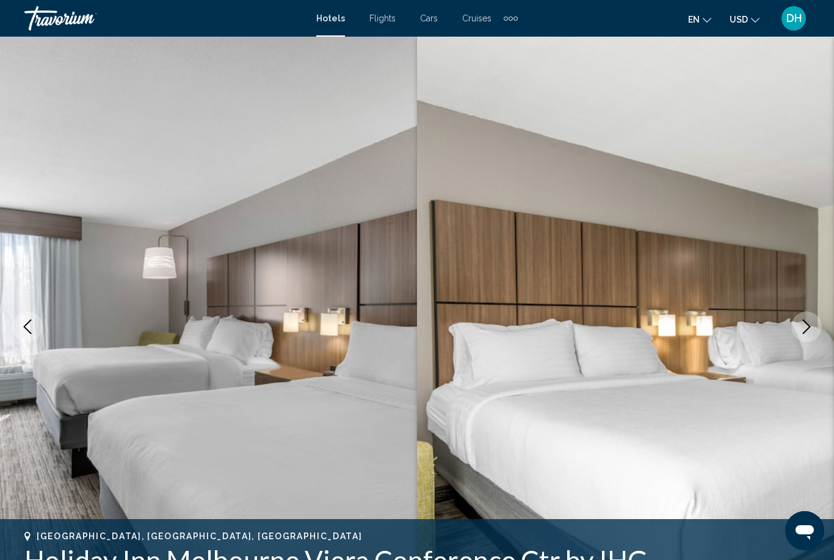
click at [803, 341] on button "Next image" at bounding box center [807, 327] width 31 height 31
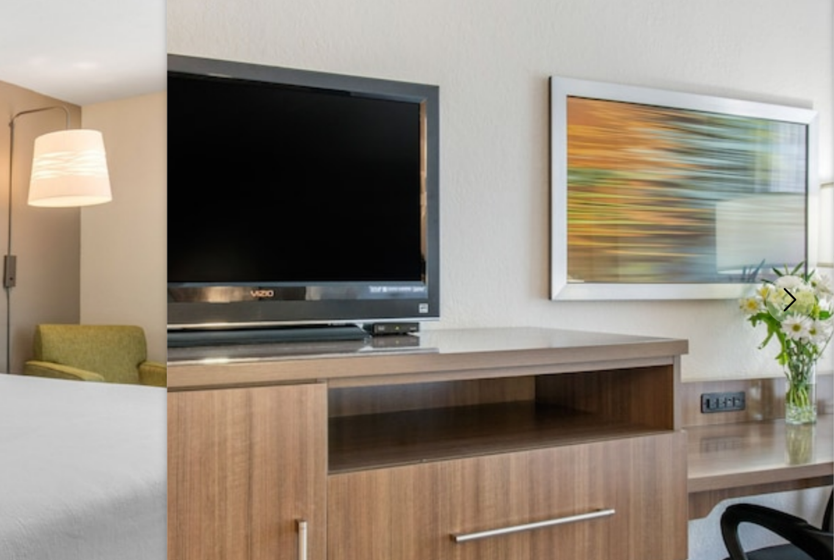
click at [501, 213] on img "Main content" at bounding box center [625, 327] width 417 height 580
click at [503, 210] on img "Main content" at bounding box center [625, 327] width 417 height 580
click at [792, 312] on button "Next image" at bounding box center [807, 327] width 31 height 31
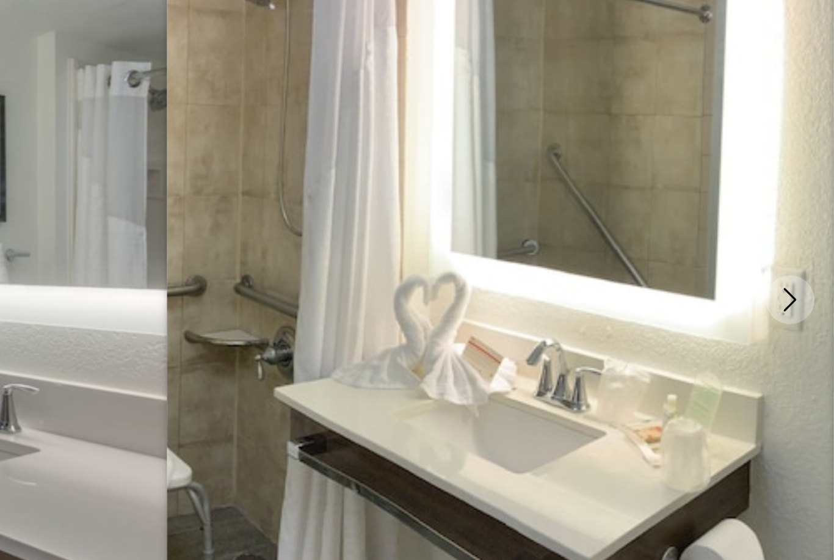
click at [800, 319] on icon "Next image" at bounding box center [807, 326] width 15 height 15
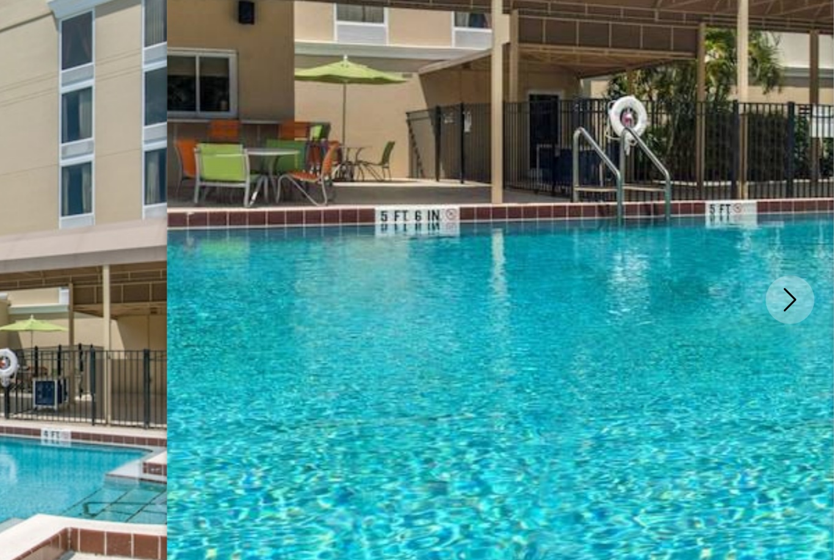
click at [800, 319] on icon "Next image" at bounding box center [807, 326] width 15 height 15
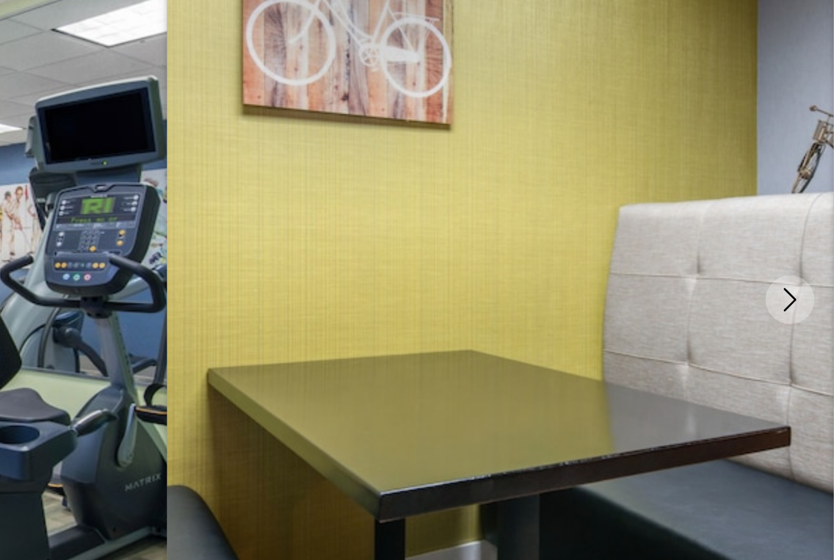
click at [800, 319] on icon "Next image" at bounding box center [807, 326] width 15 height 15
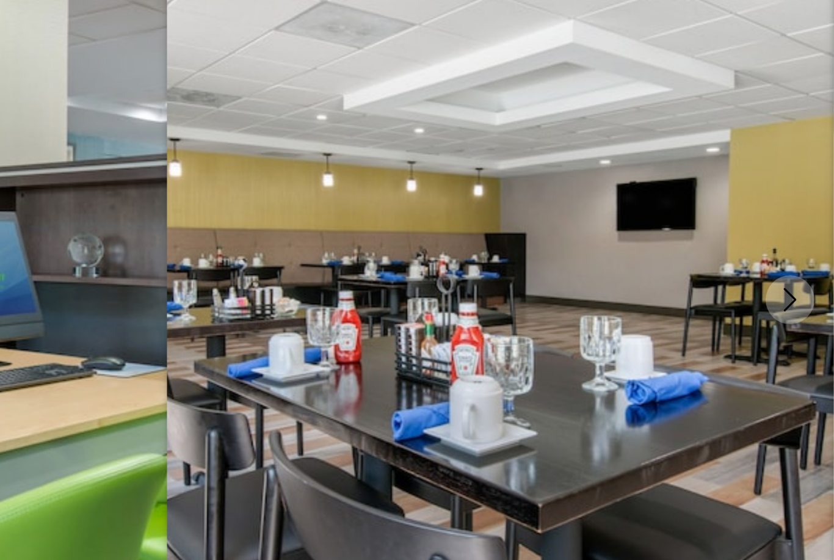
click at [803, 319] on icon "Next image" at bounding box center [807, 326] width 8 height 15
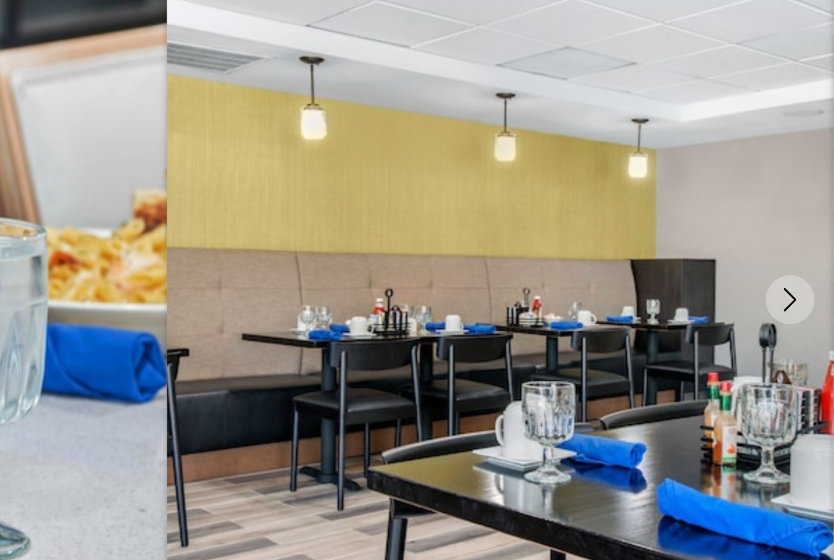
click at [800, 319] on icon "Next image" at bounding box center [807, 326] width 15 height 15
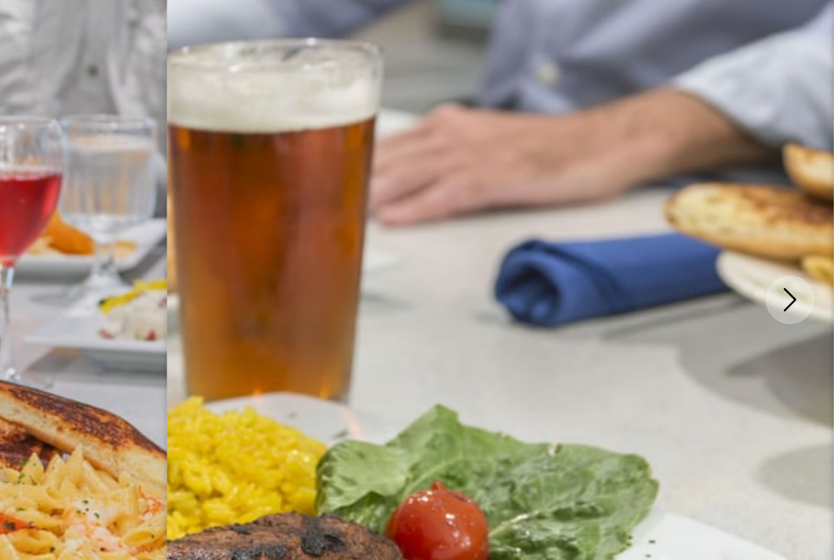
click at [800, 319] on icon "Next image" at bounding box center [807, 326] width 15 height 15
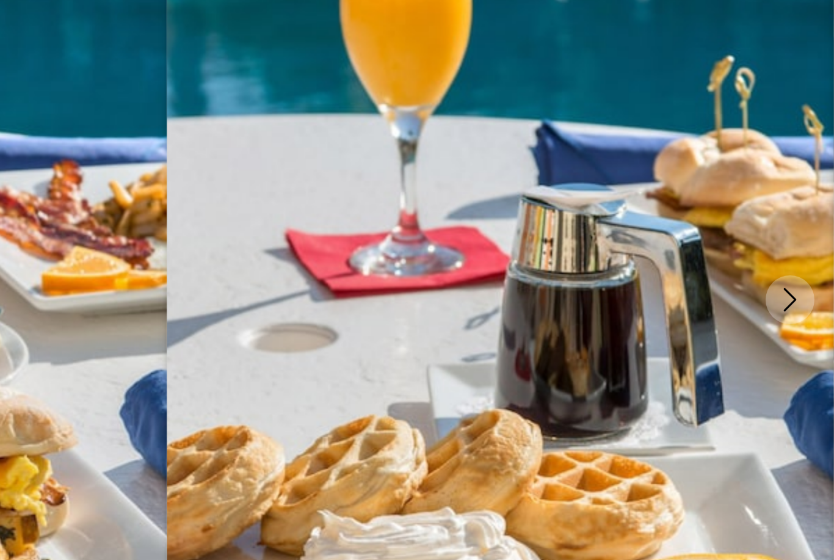
click at [792, 312] on button "Next image" at bounding box center [807, 327] width 31 height 31
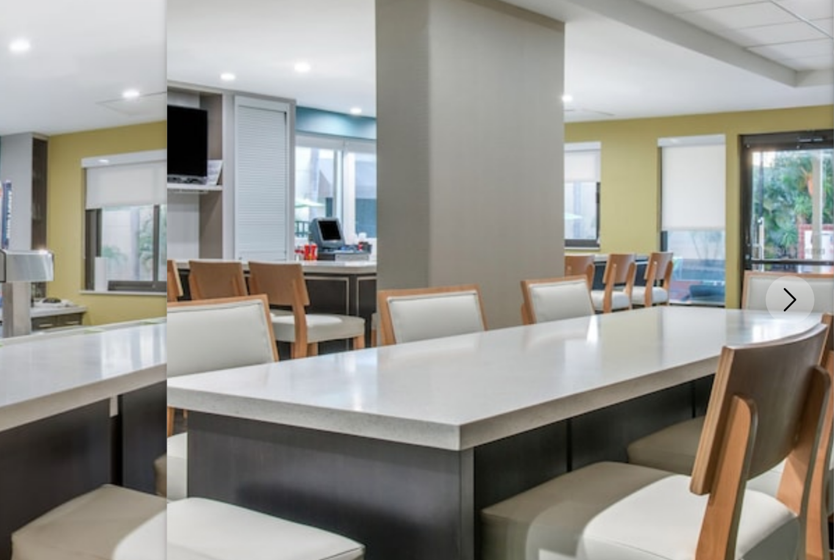
click at [792, 312] on button "Next image" at bounding box center [807, 327] width 31 height 31
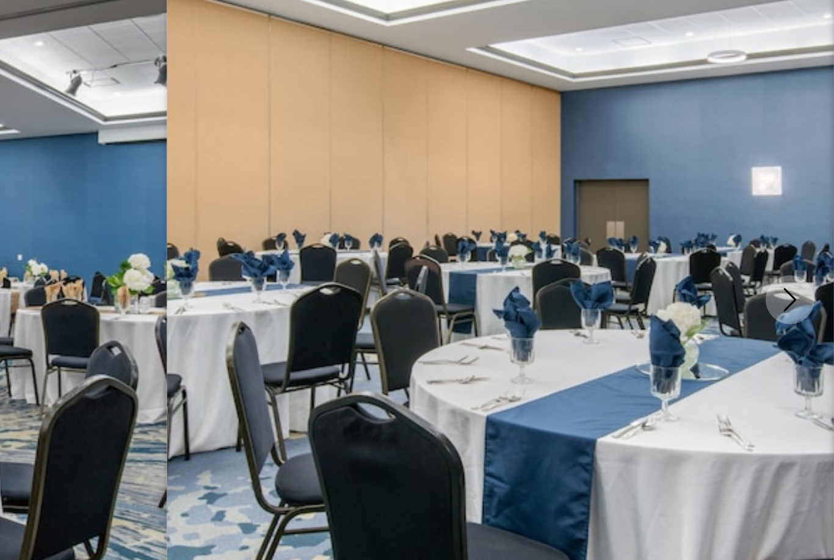
click at [792, 312] on button "Next image" at bounding box center [807, 327] width 31 height 31
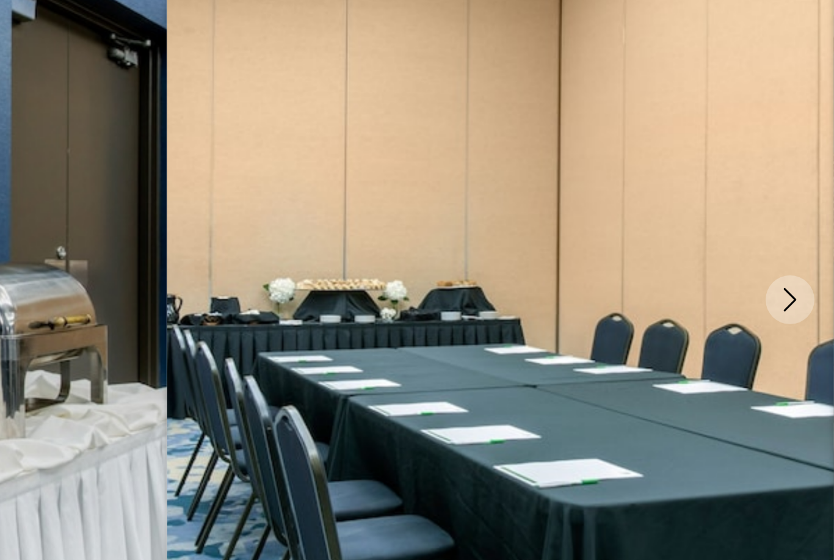
click at [792, 312] on button "Next image" at bounding box center [807, 327] width 31 height 31
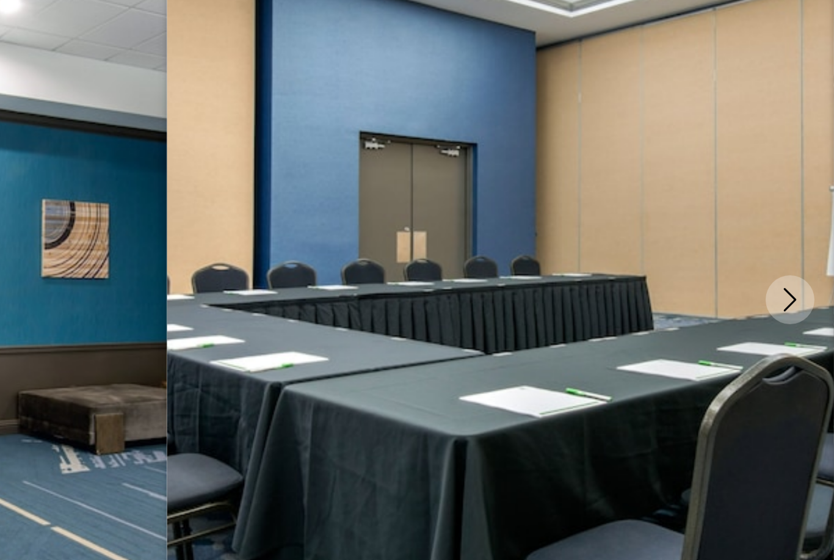
click at [792, 312] on button "Next image" at bounding box center [807, 327] width 31 height 31
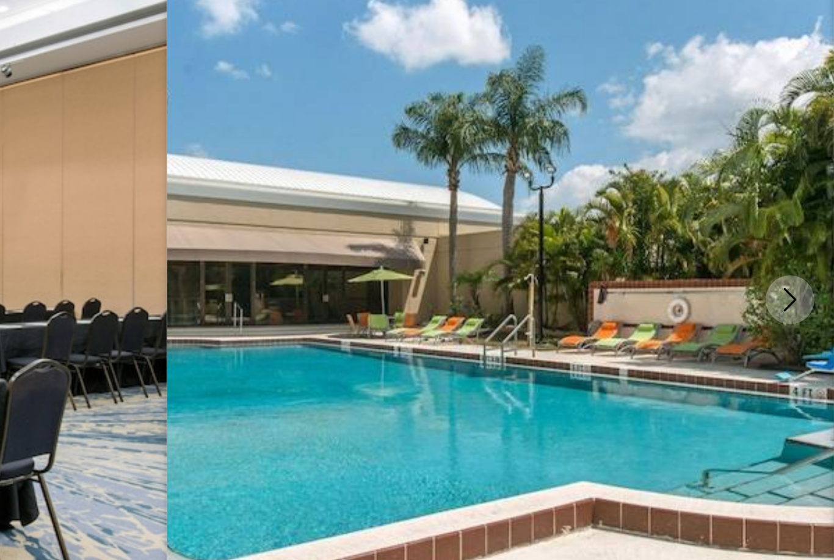
click at [792, 312] on button "Next image" at bounding box center [807, 327] width 31 height 31
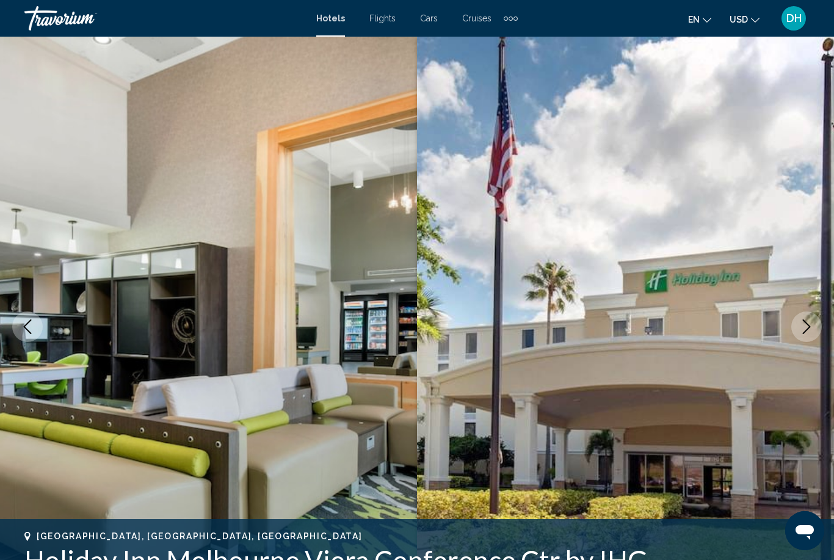
click at [339, 19] on span "Hotels" at bounding box center [330, 18] width 29 height 10
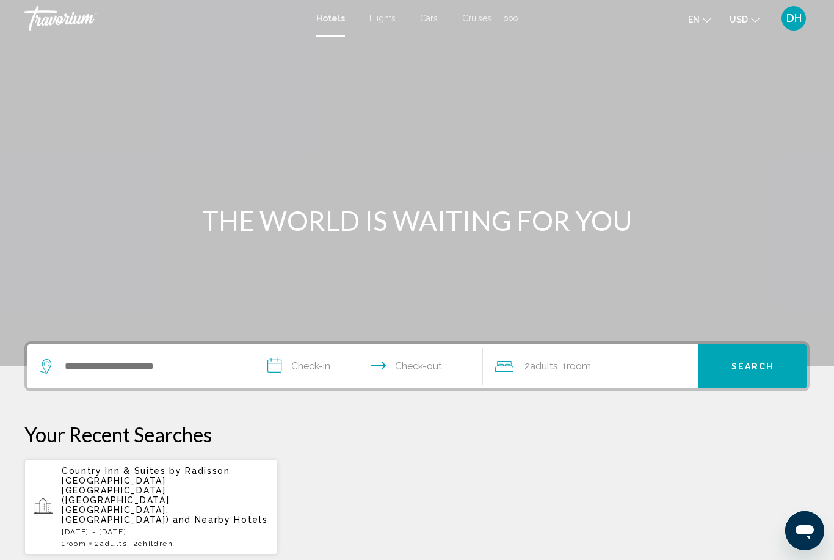
click at [95, 496] on div "Country Inn & Suites by [GEOGRAPHIC_DATA] [GEOGRAPHIC_DATA] ([GEOGRAPHIC_DATA],…" at bounding box center [165, 507] width 206 height 82
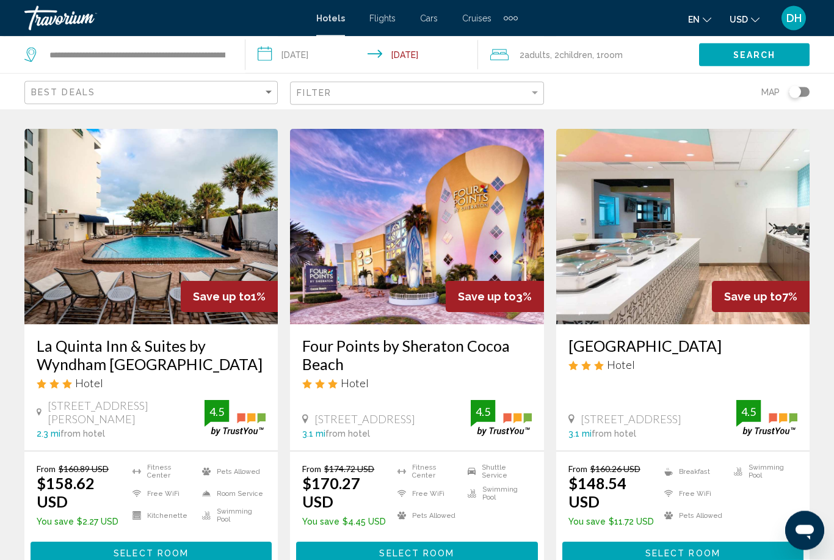
scroll to position [1475, 0]
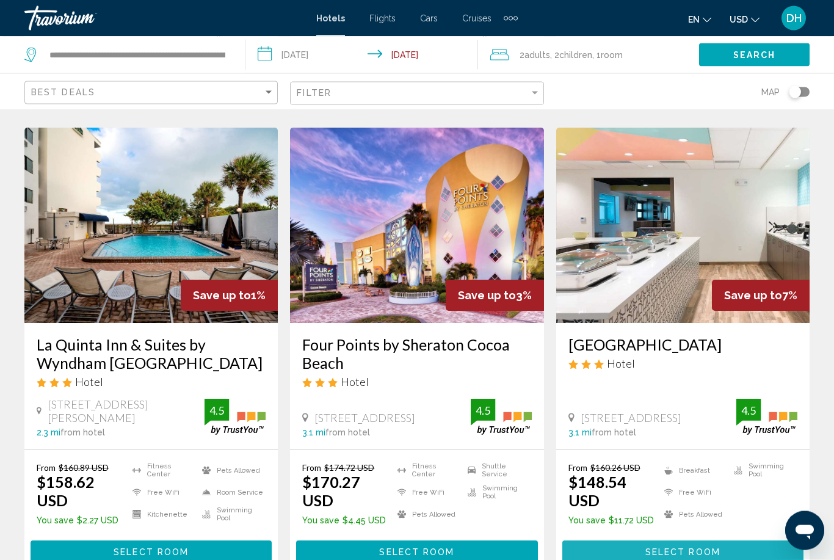
click at [758, 541] on button "Select Room" at bounding box center [683, 552] width 241 height 23
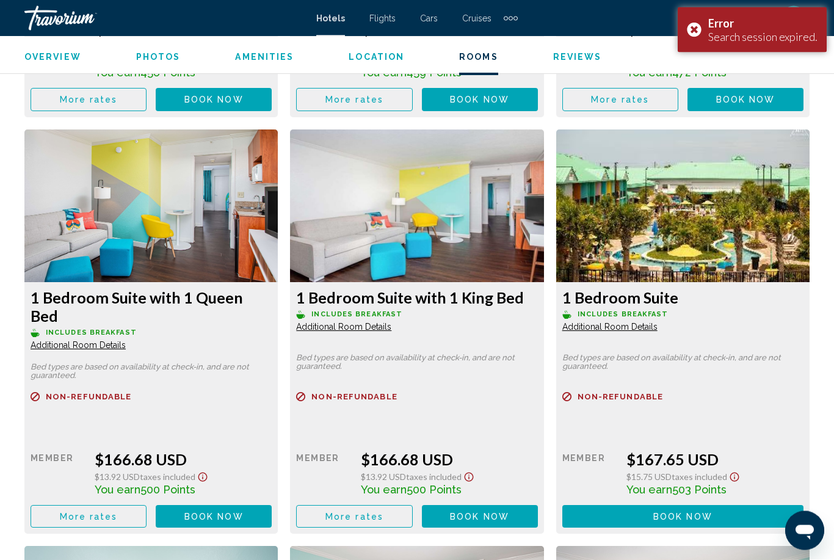
scroll to position [2650, 0]
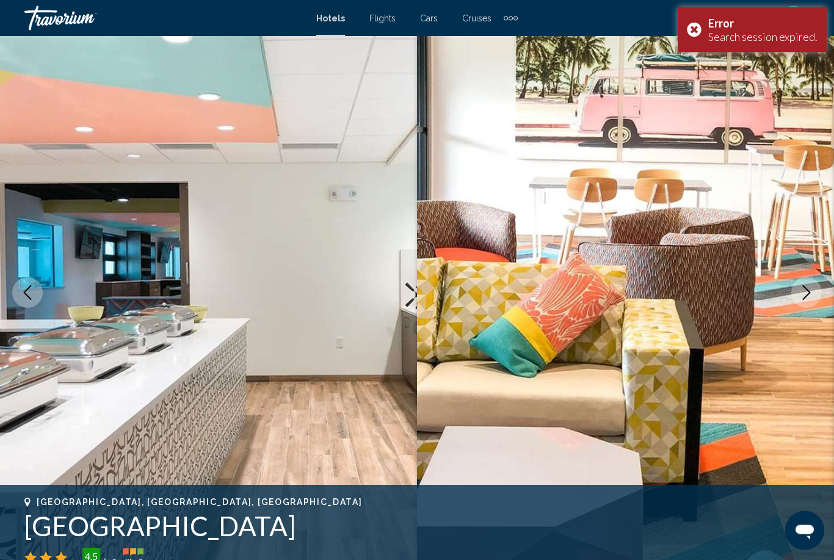
scroll to position [0, 0]
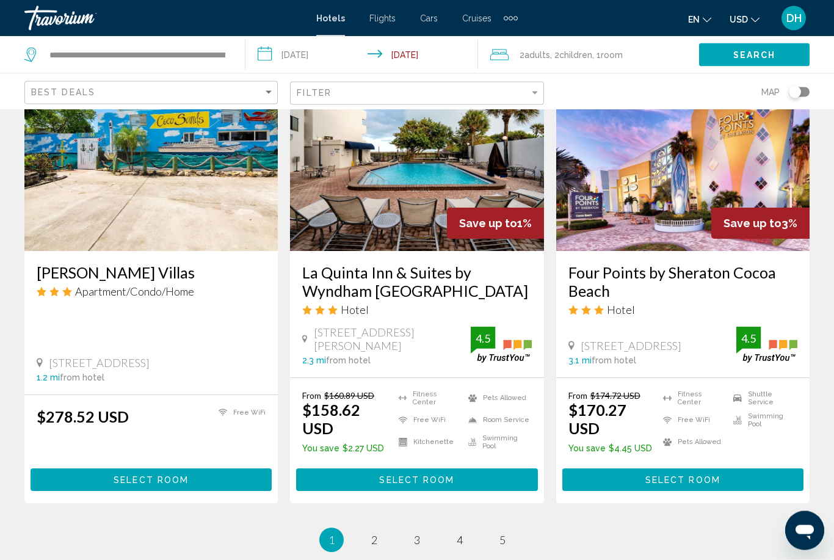
scroll to position [1554, 0]
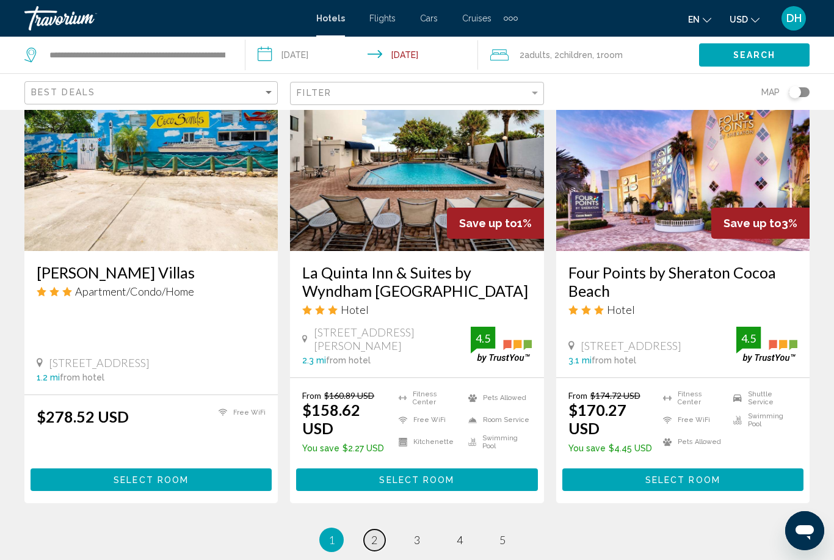
click at [377, 533] on span "2" at bounding box center [374, 539] width 6 height 13
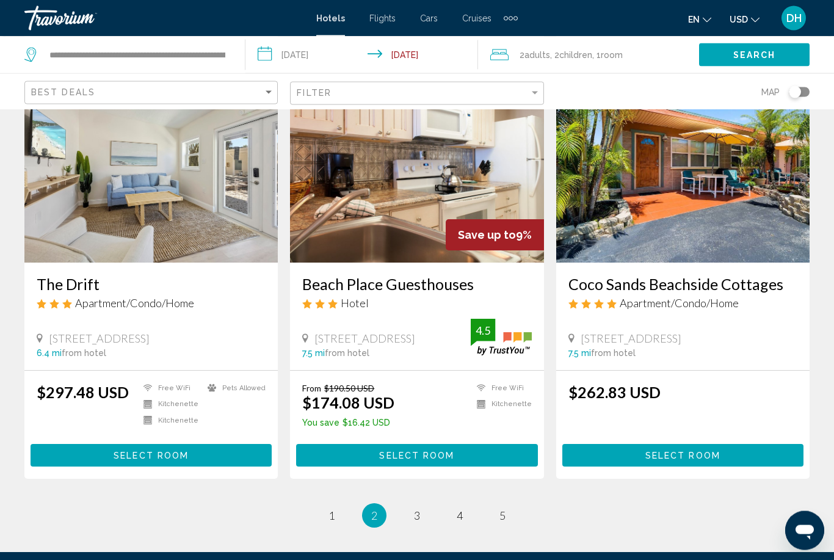
scroll to position [1501, 0]
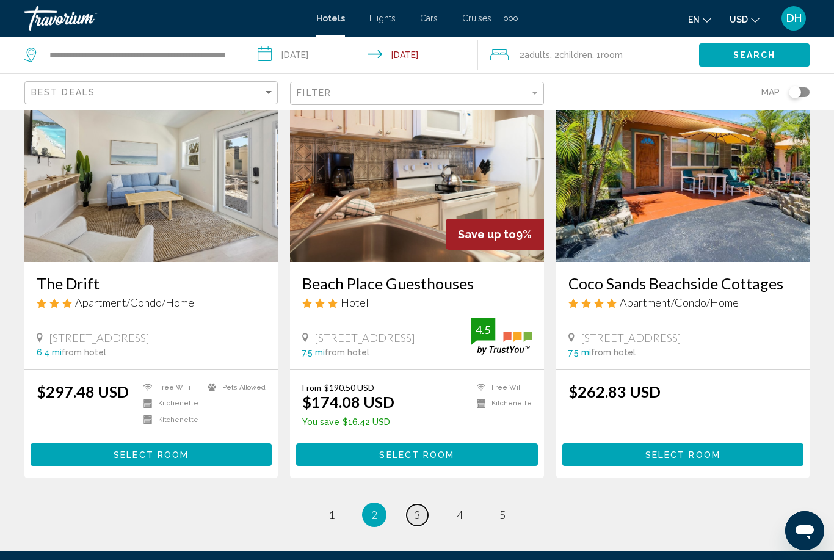
click at [421, 505] on link "page 3" at bounding box center [417, 515] width 21 height 21
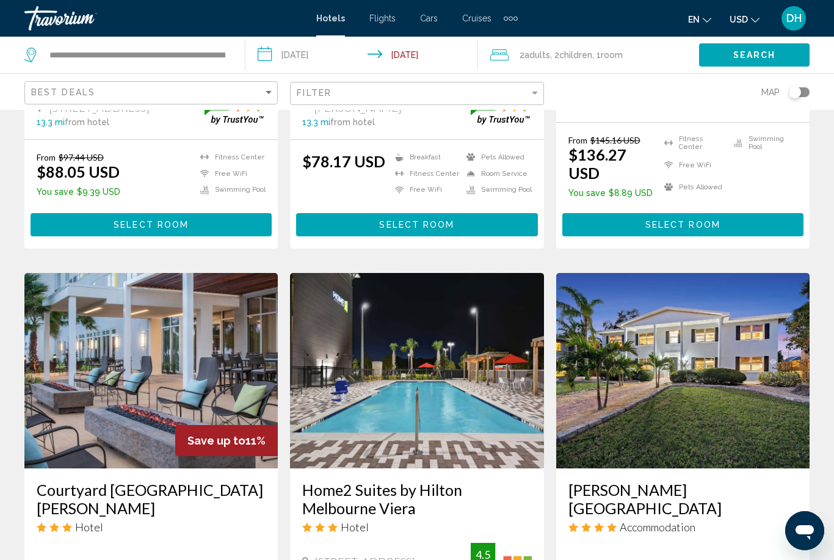
scroll to position [1326, 0]
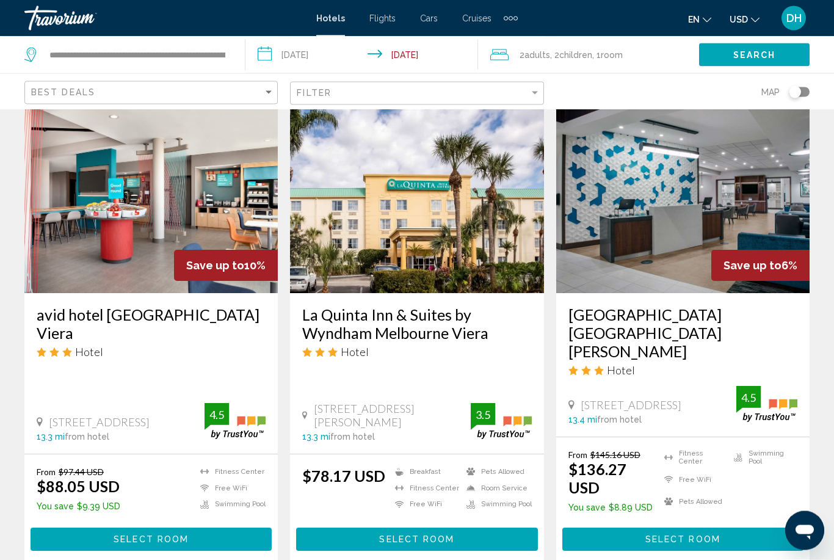
click at [353, 216] on img "Main content" at bounding box center [416, 195] width 253 height 195
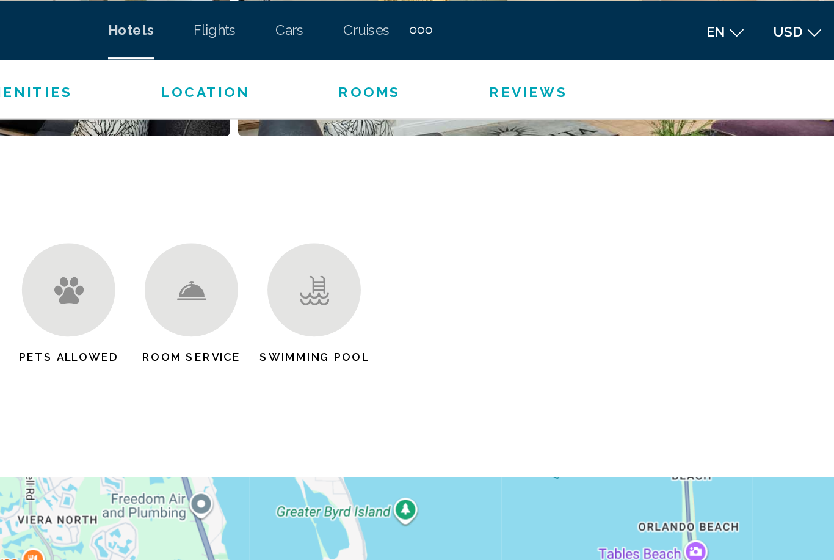
scroll to position [1145, 0]
